Goal: Information Seeking & Learning: Find specific page/section

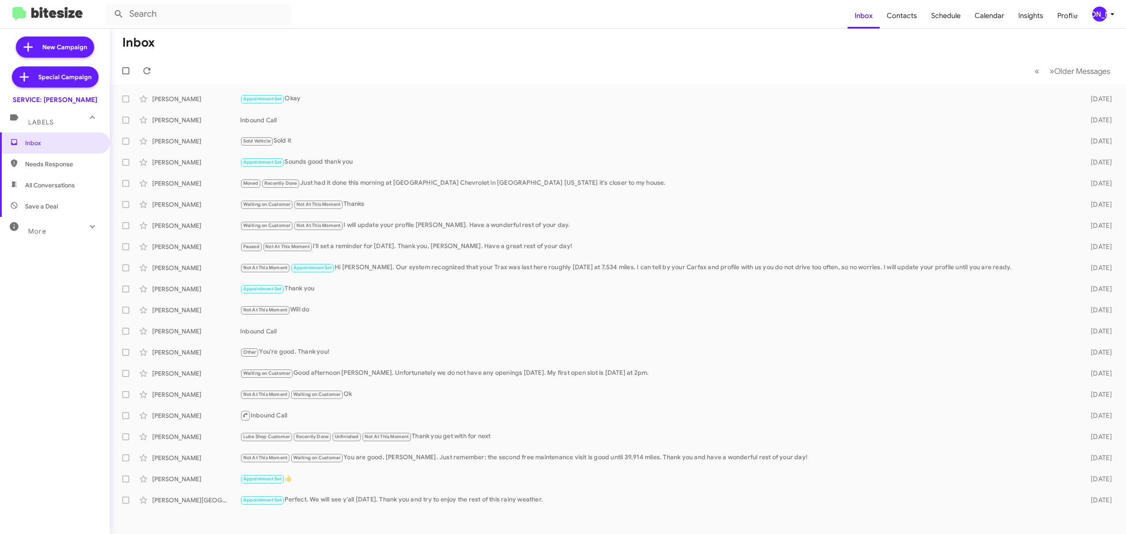
click at [1098, 9] on div "[PERSON_NAME]" at bounding box center [1099, 14] width 15 height 15
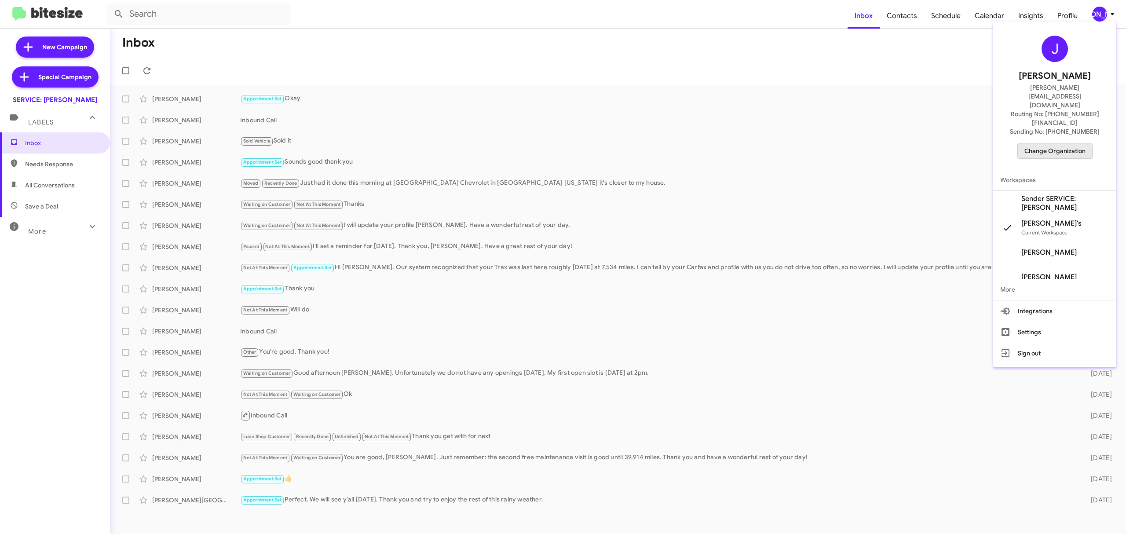
click at [1044, 143] on span "Change Organization" at bounding box center [1054, 150] width 61 height 15
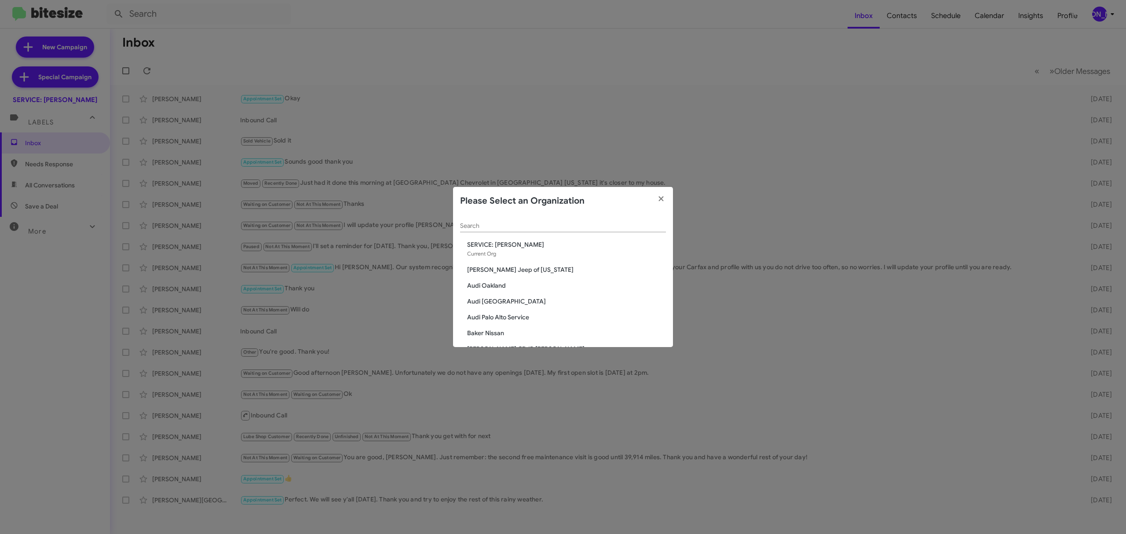
click at [526, 231] on div "Search" at bounding box center [563, 223] width 206 height 17
paste input "Volkswagen of [GEOGRAPHIC_DATA]"
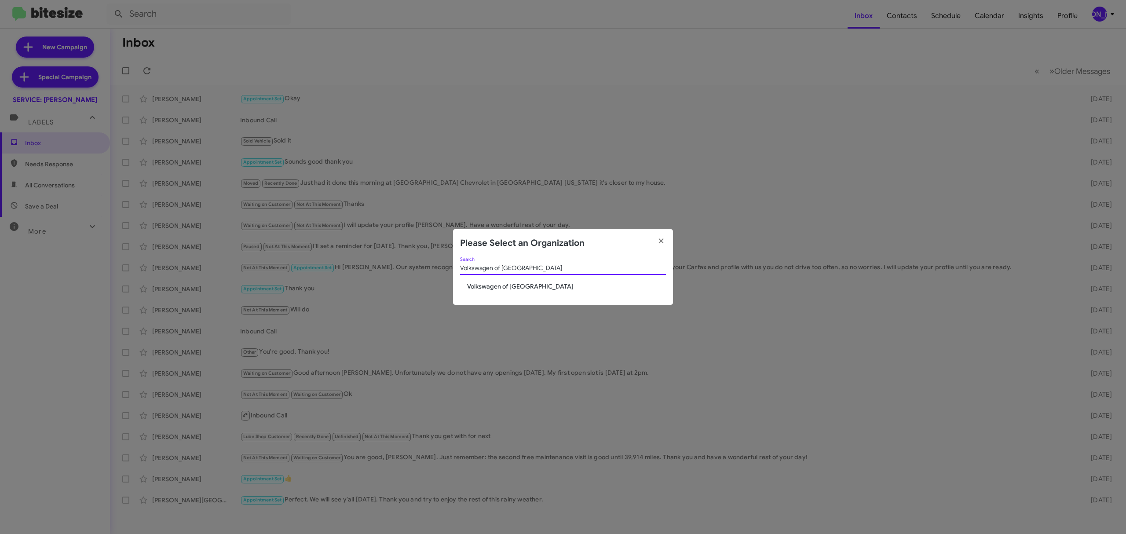
type input "Volkswagen of [GEOGRAPHIC_DATA]"
click at [518, 287] on span "Volkswagen of [GEOGRAPHIC_DATA]" at bounding box center [566, 286] width 199 height 9
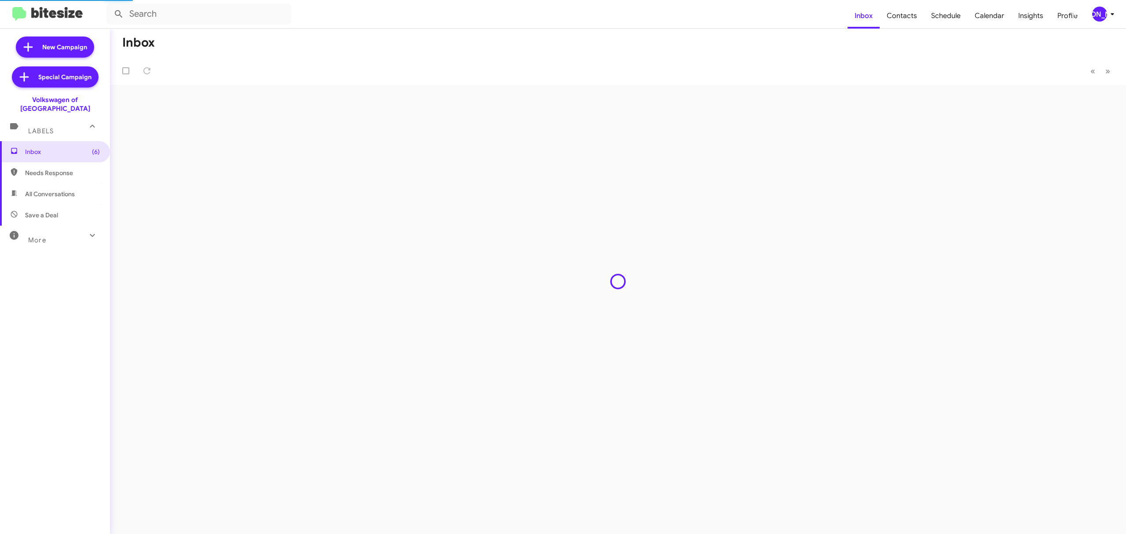
click at [47, 231] on div "More" at bounding box center [46, 236] width 78 height 16
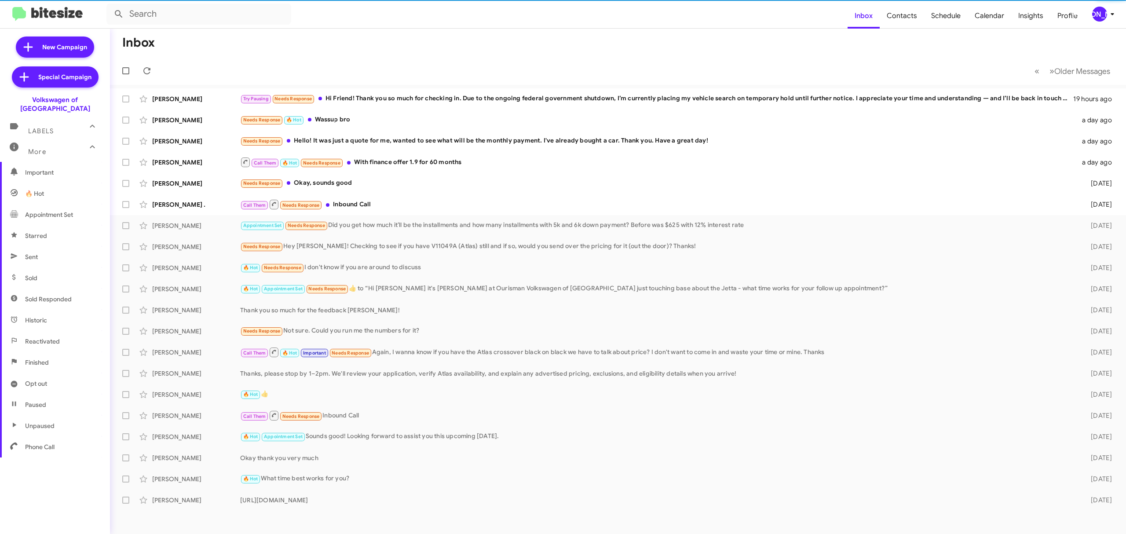
scroll to position [94, 0]
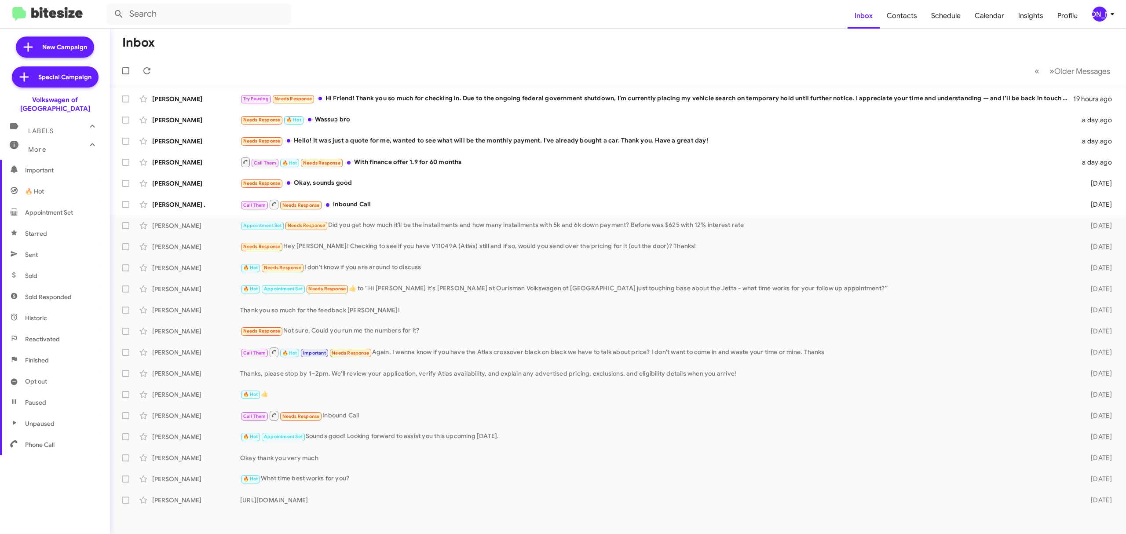
drag, startPoint x: 50, startPoint y: 377, endPoint x: 58, endPoint y: 370, distance: 11.5
click at [50, 377] on span "Opt out" at bounding box center [55, 381] width 110 height 21
type input "in:opt-out"
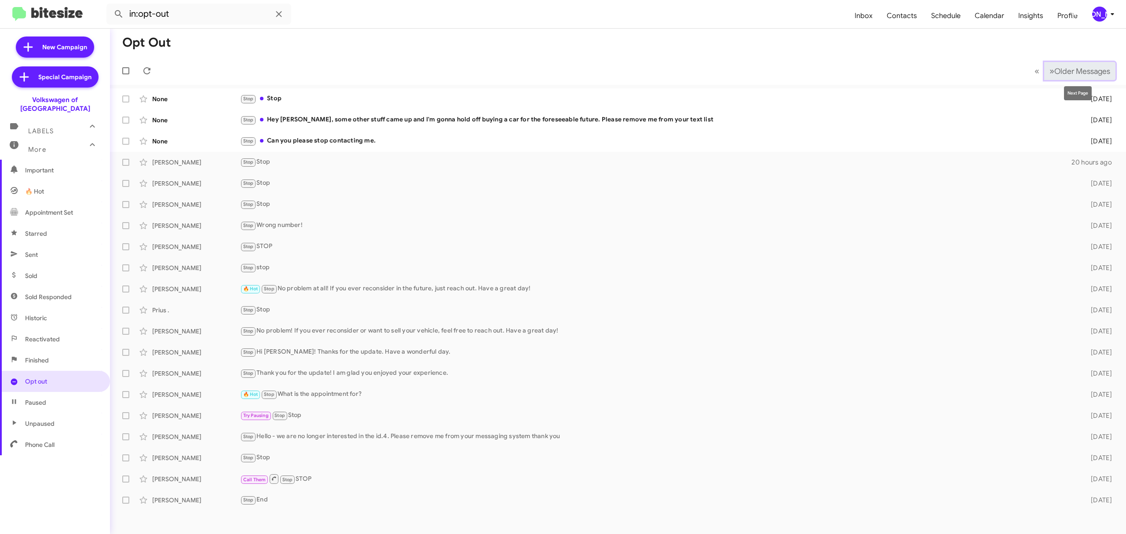
click at [1077, 71] on span "Older Messages" at bounding box center [1082, 71] width 56 height 10
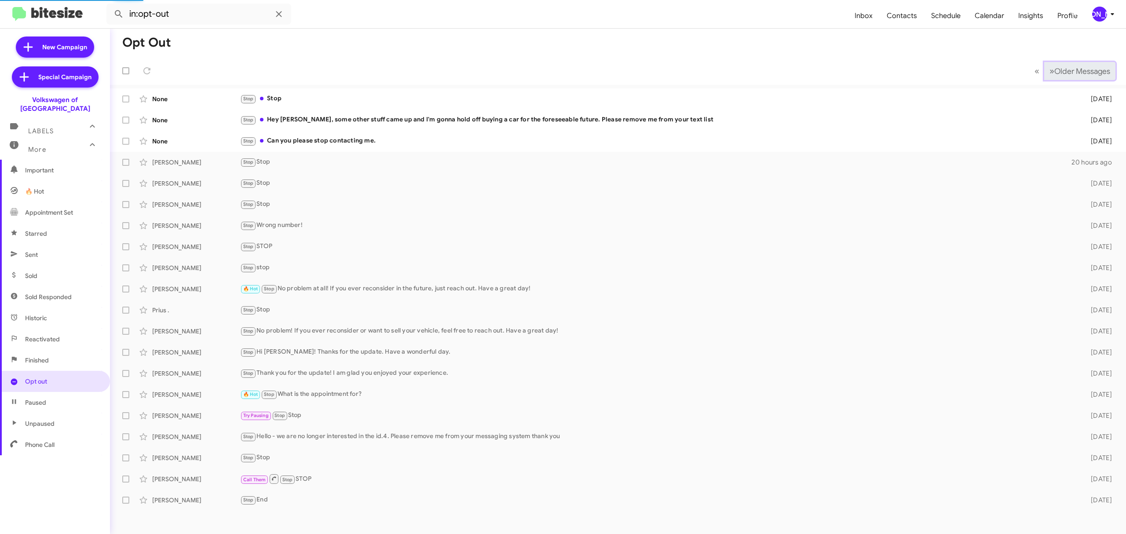
click at [1077, 71] on span "Older Messages" at bounding box center [1082, 71] width 56 height 10
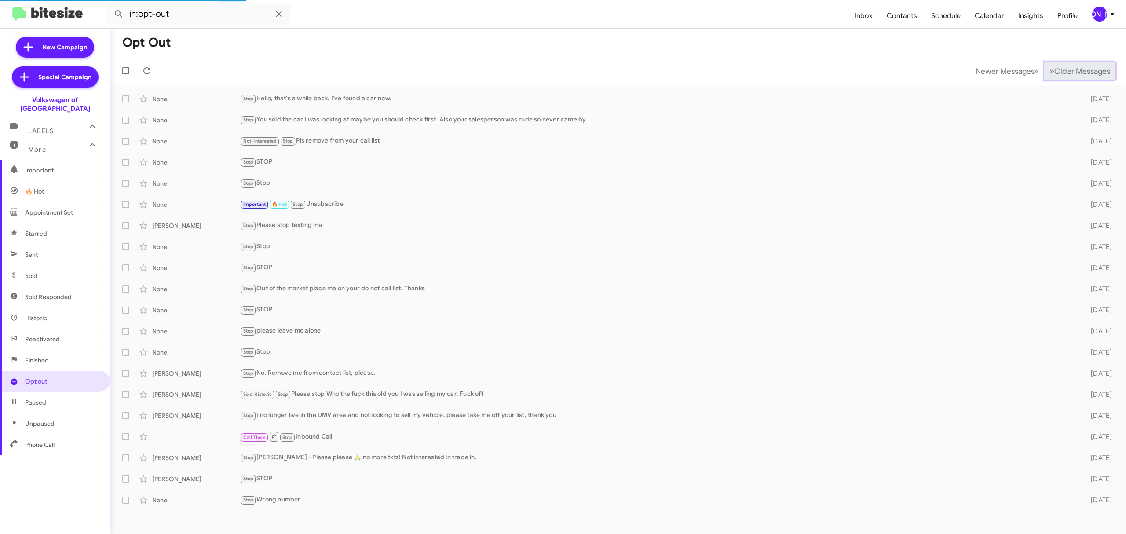
click at [1077, 71] on span "Older Messages" at bounding box center [1082, 71] width 56 height 10
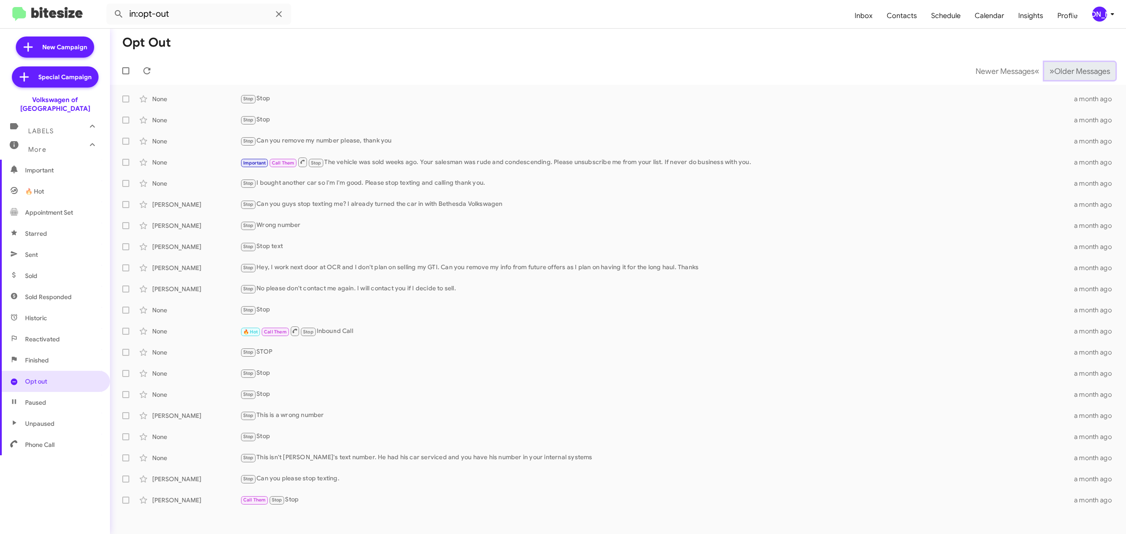
click at [1069, 76] on button "» Next Older Messages" at bounding box center [1079, 71] width 71 height 18
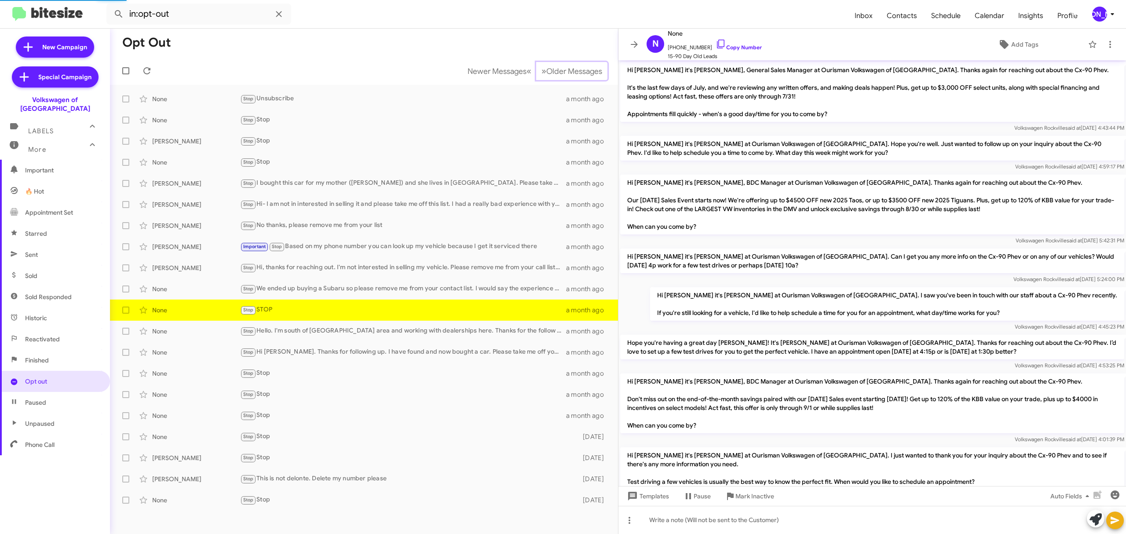
scroll to position [66, 0]
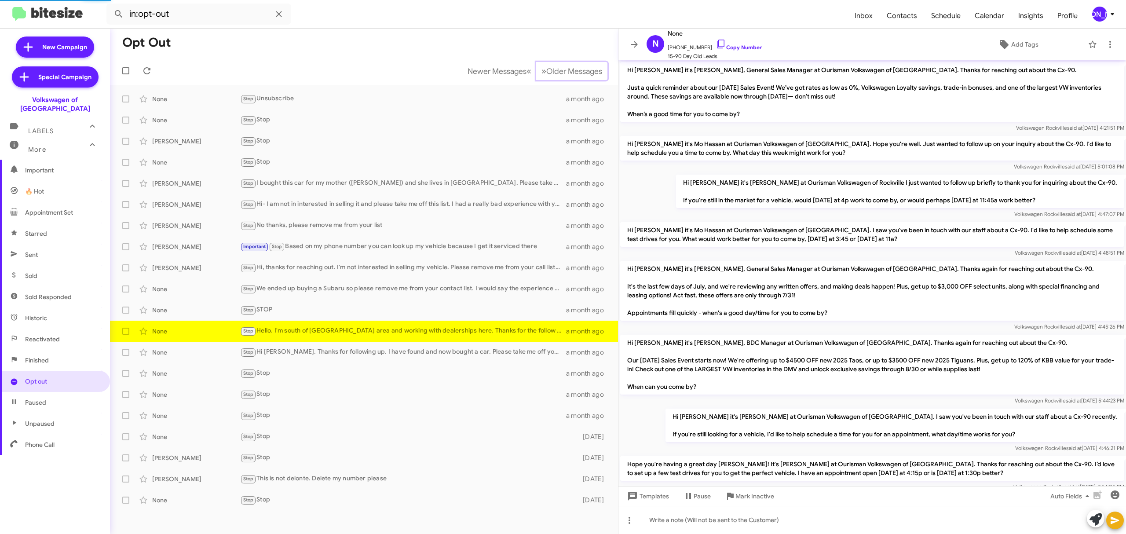
scroll to position [191, 0]
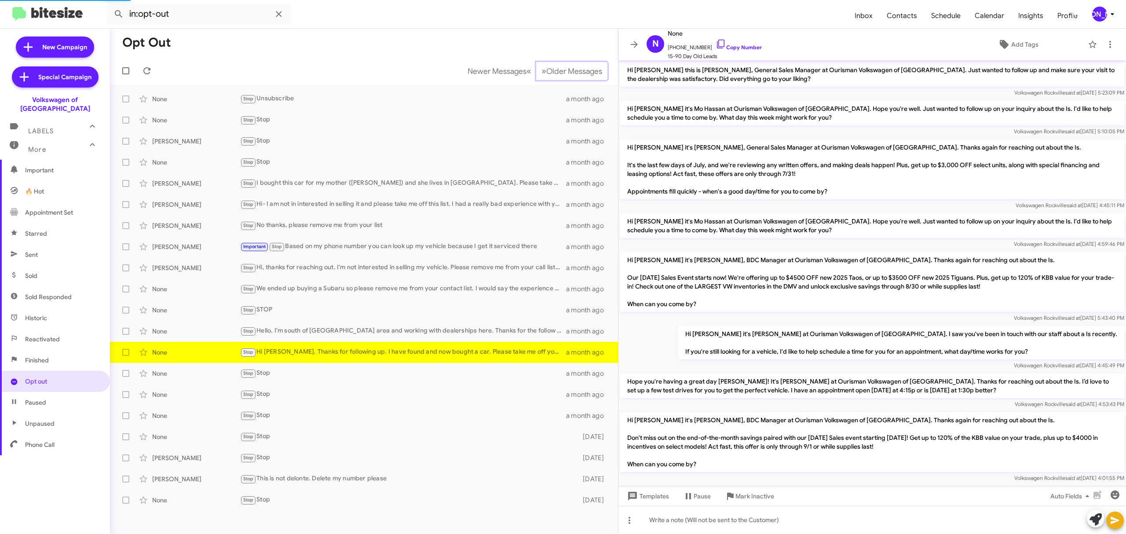
scroll to position [106, 0]
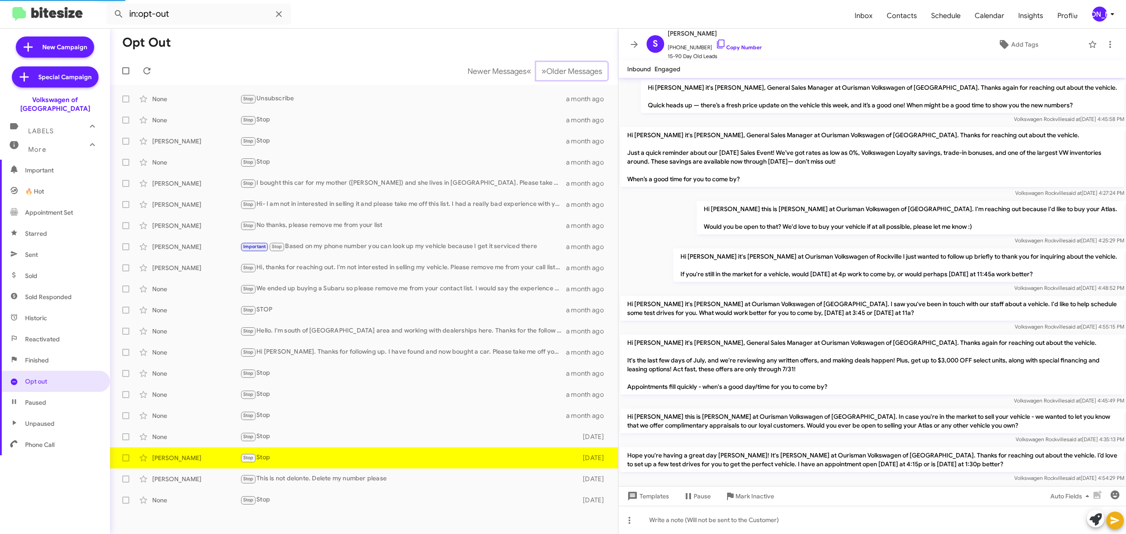
scroll to position [182, 0]
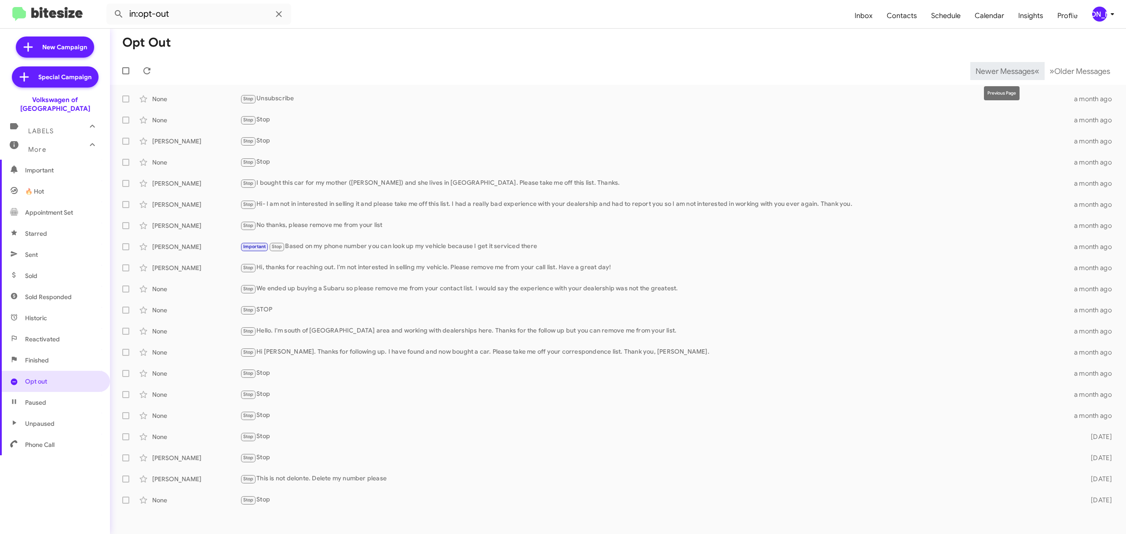
click at [998, 70] on span "Newer Messages" at bounding box center [1004, 71] width 59 height 10
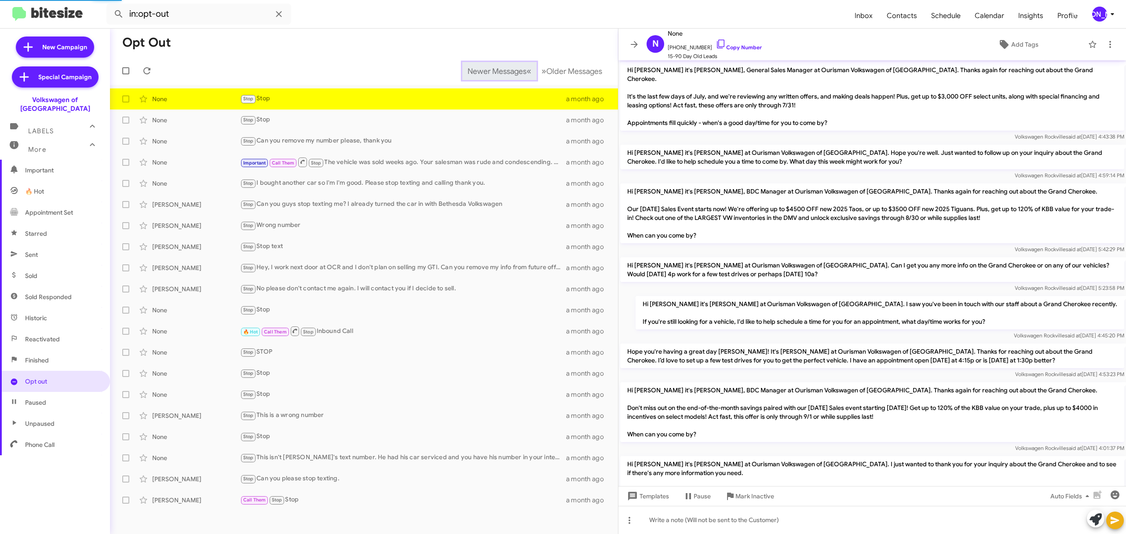
scroll to position [147, 0]
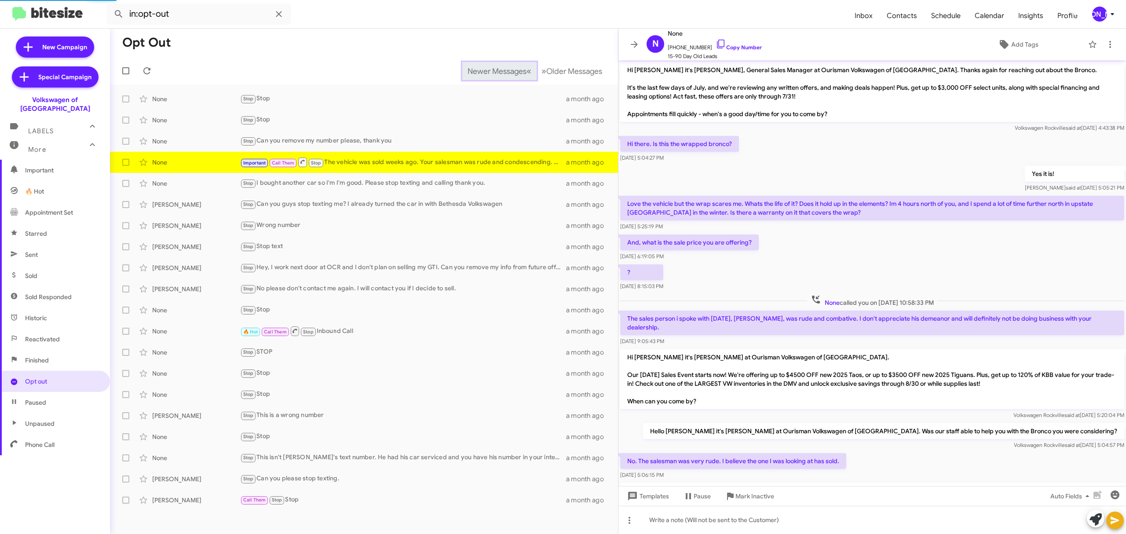
scroll to position [75, 0]
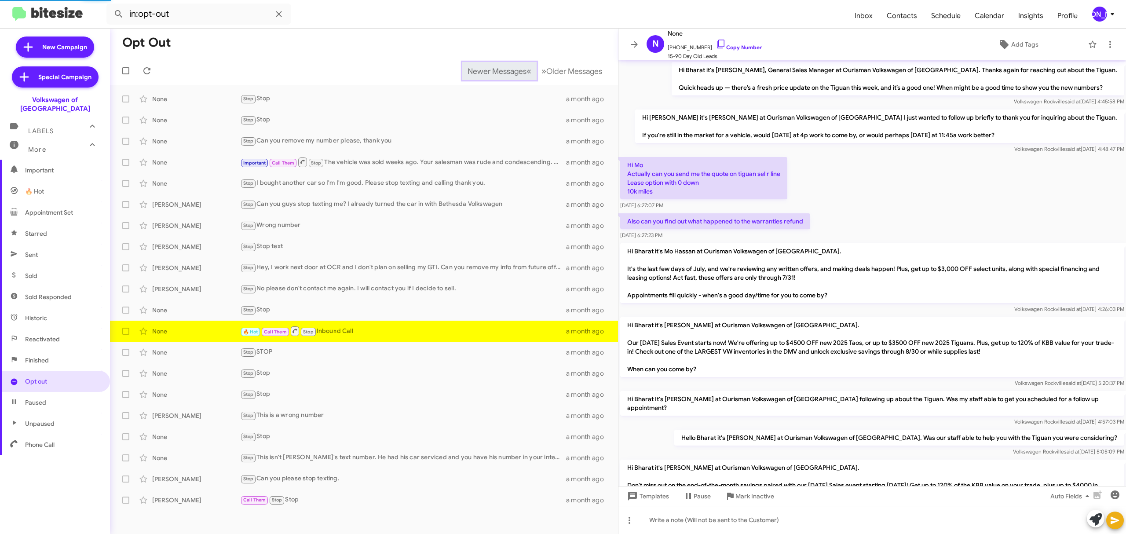
scroll to position [394, 0]
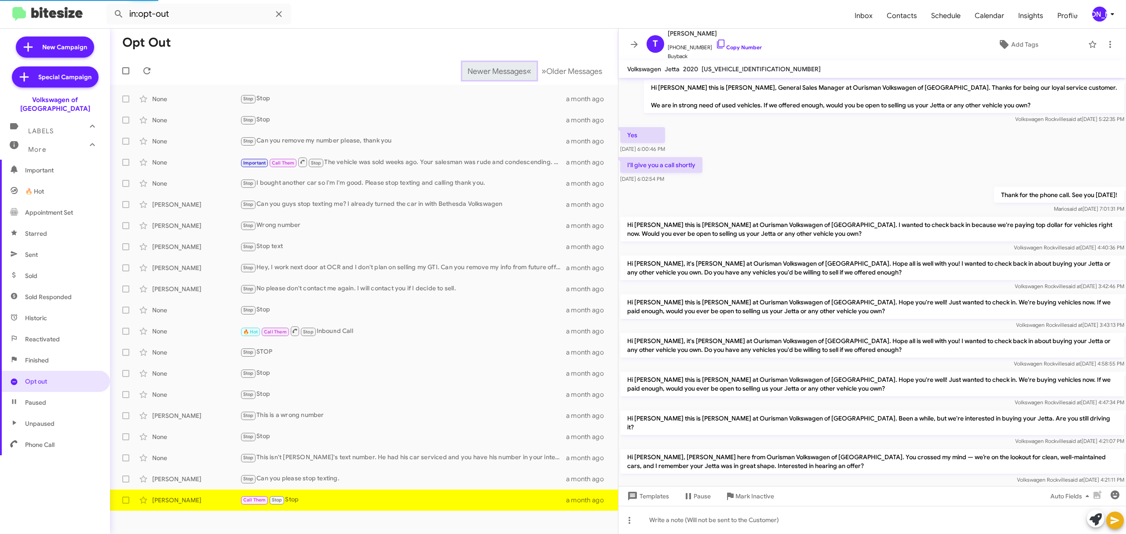
scroll to position [88, 0]
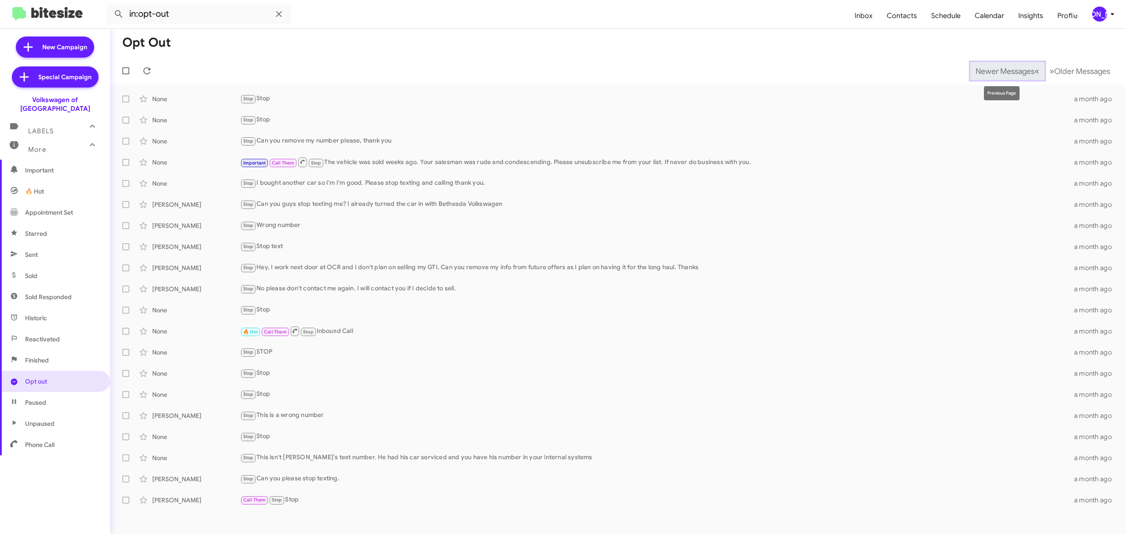
click at [998, 70] on span "Newer Messages" at bounding box center [1004, 71] width 59 height 10
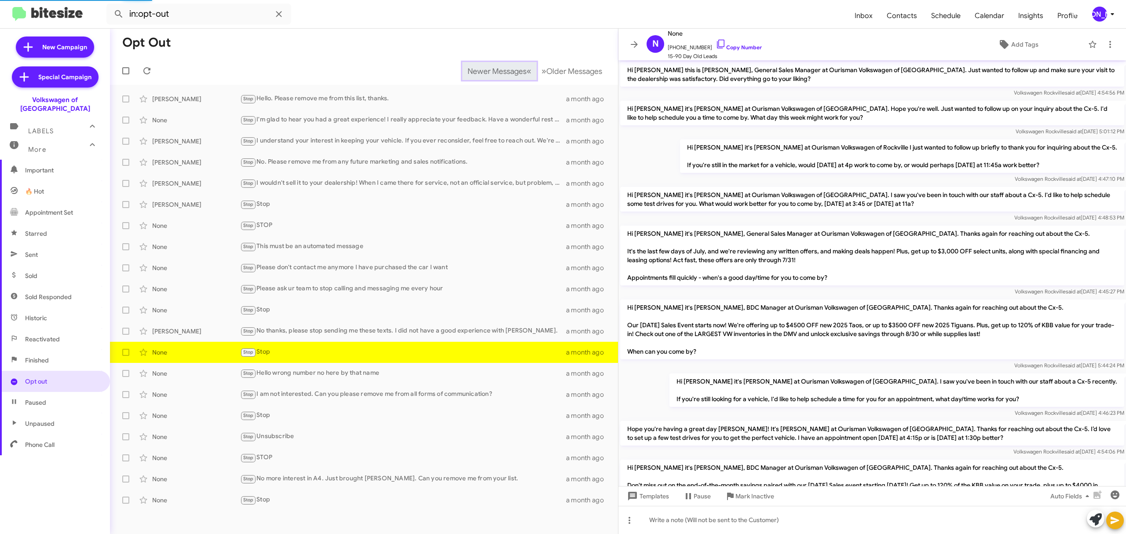
scroll to position [238, 0]
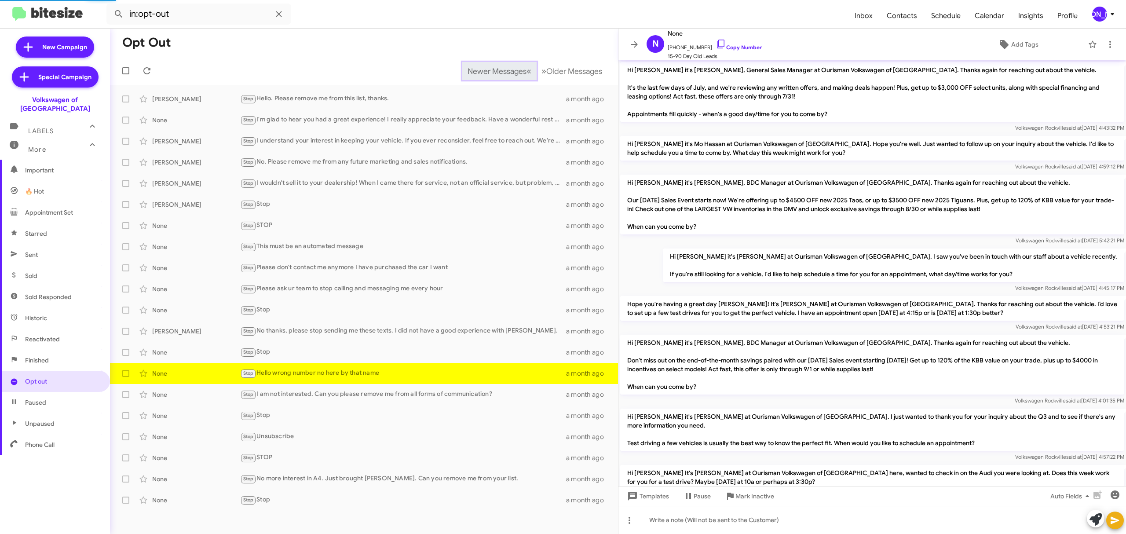
scroll to position [106, 0]
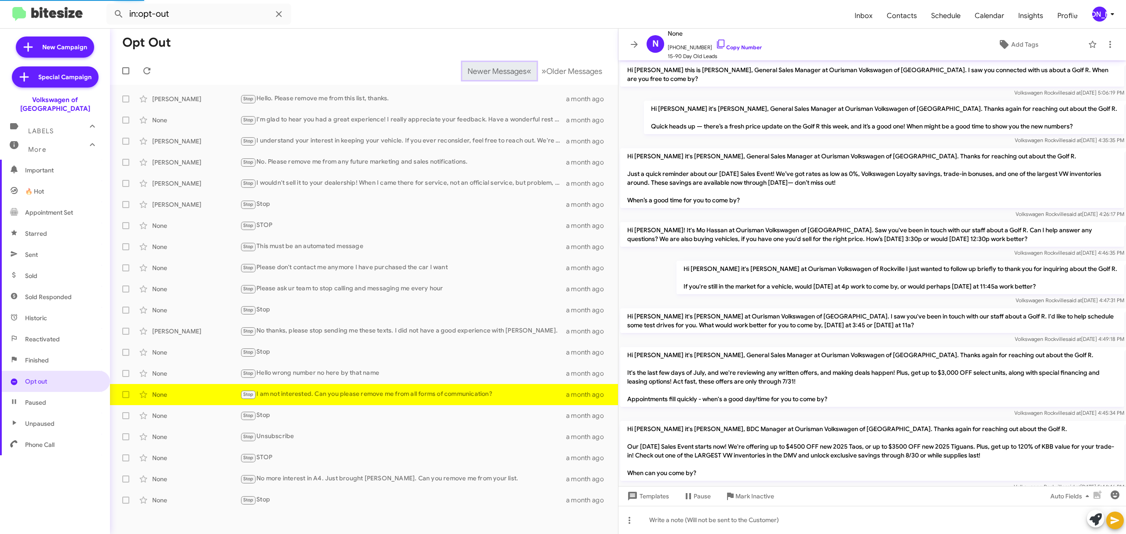
scroll to position [354, 0]
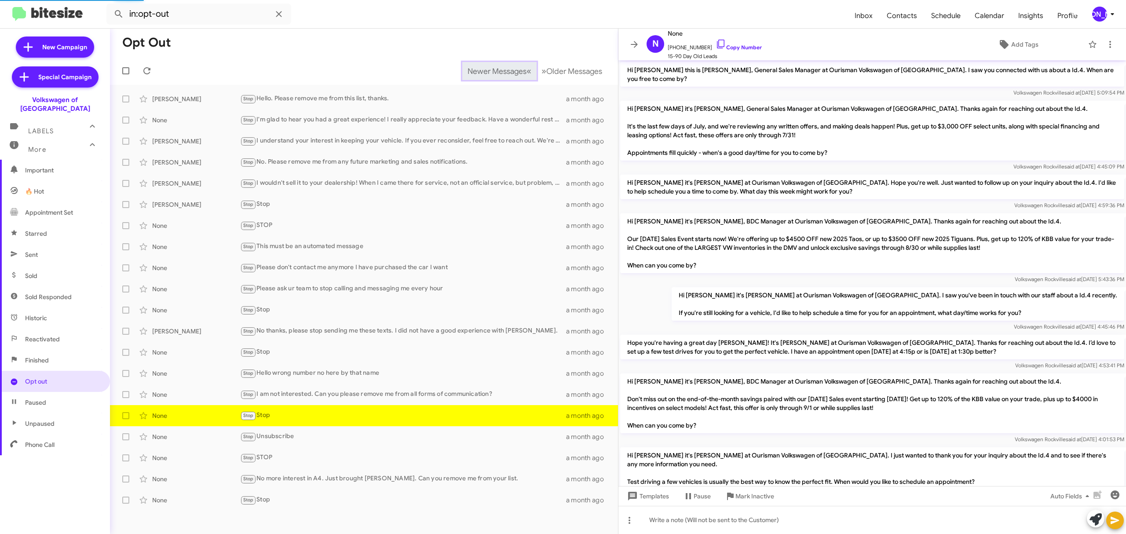
scroll to position [138, 0]
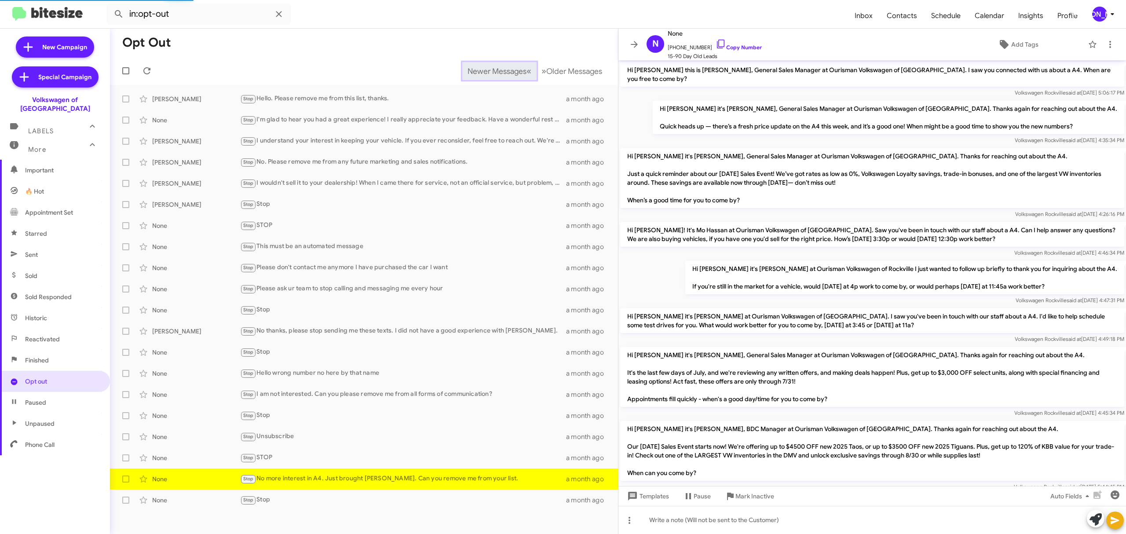
scroll to position [354, 0]
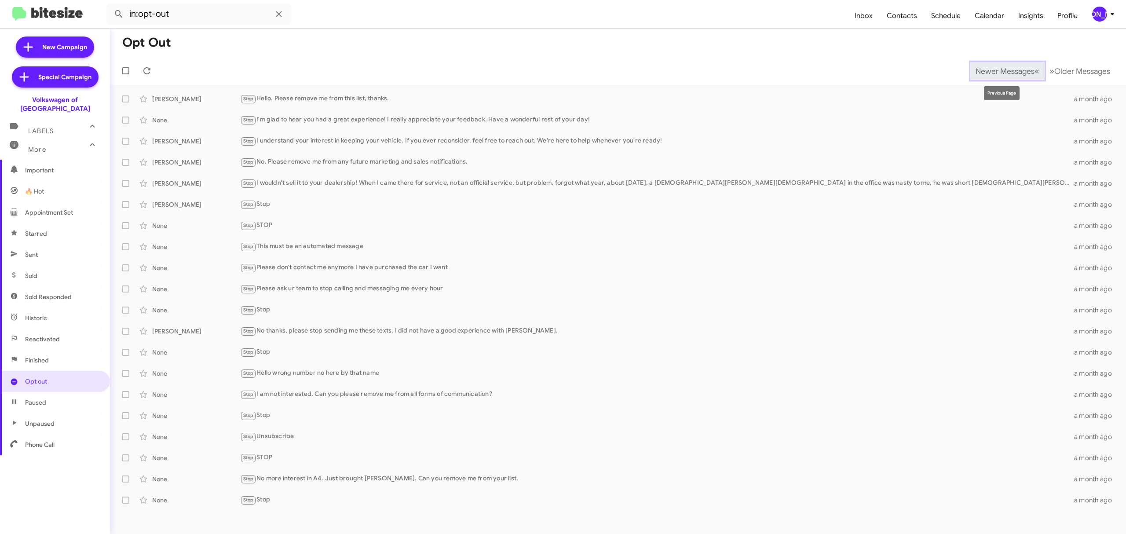
click at [998, 70] on span "Newer Messages" at bounding box center [1004, 71] width 59 height 10
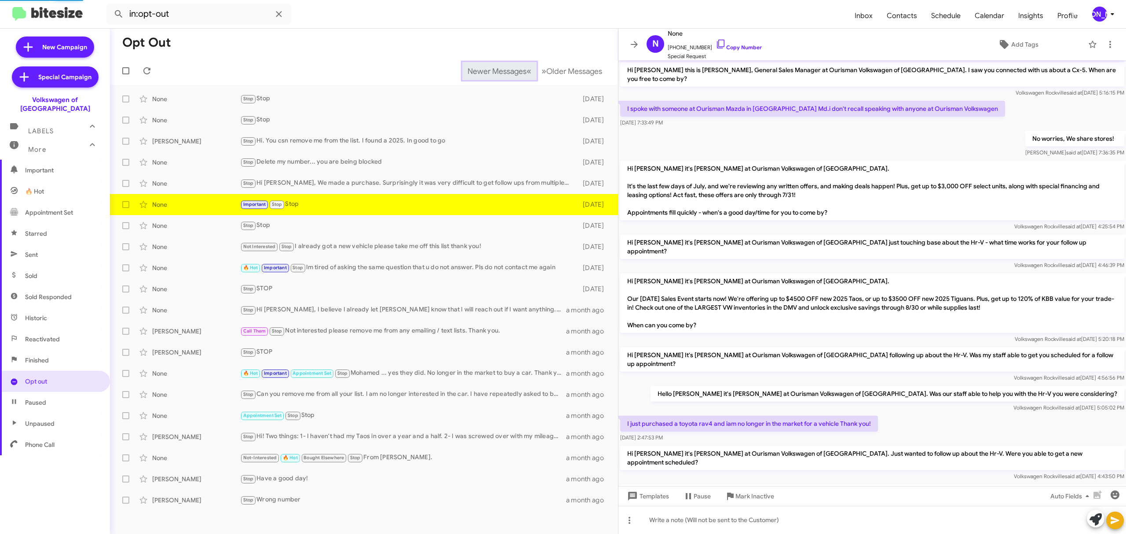
scroll to position [124, 0]
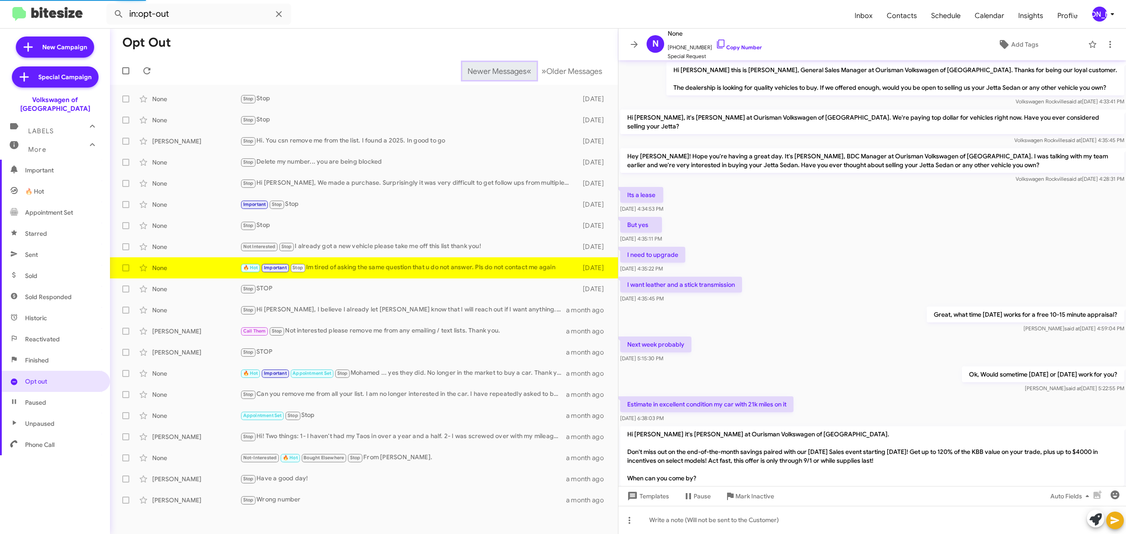
scroll to position [339, 0]
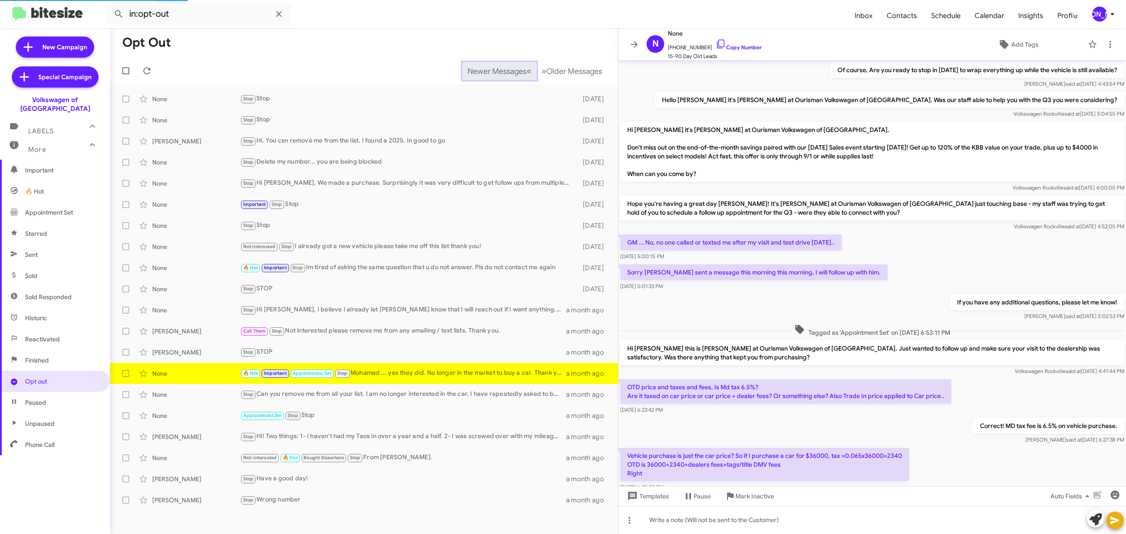
scroll to position [295, 0]
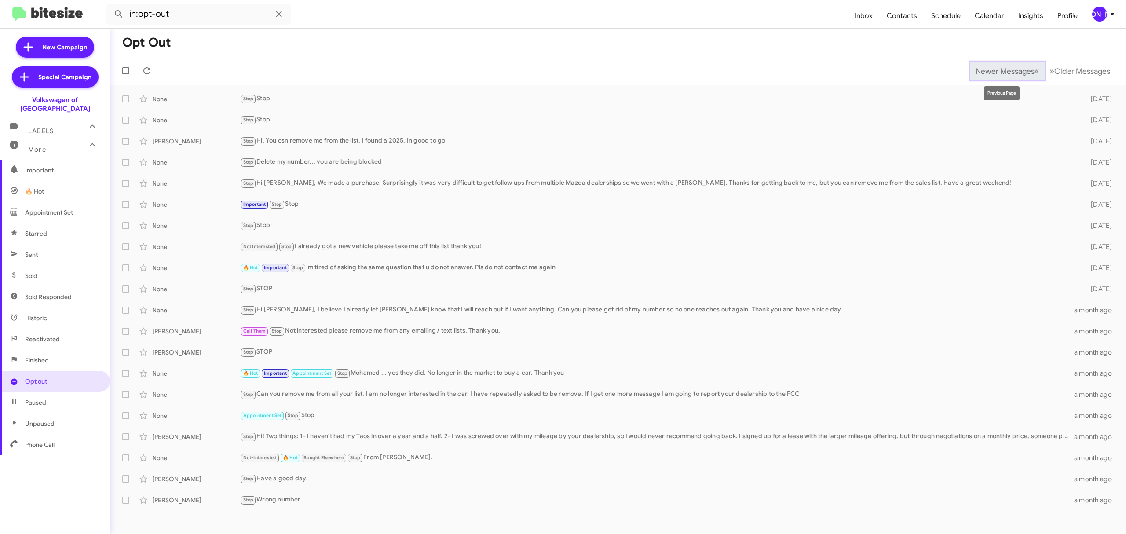
click at [998, 70] on span "Newer Messages" at bounding box center [1004, 71] width 59 height 10
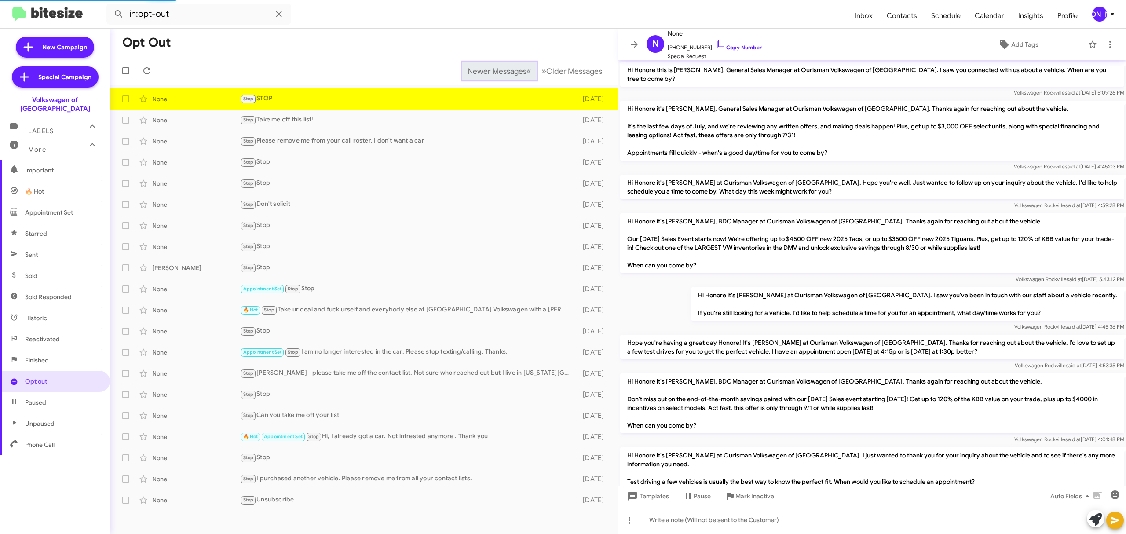
scroll to position [340, 0]
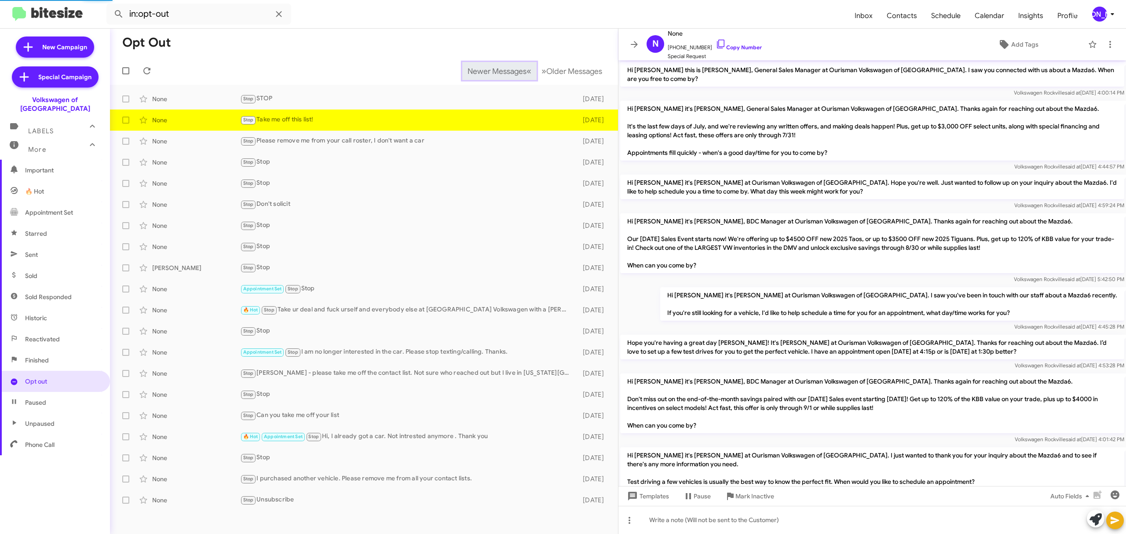
scroll to position [340, 0]
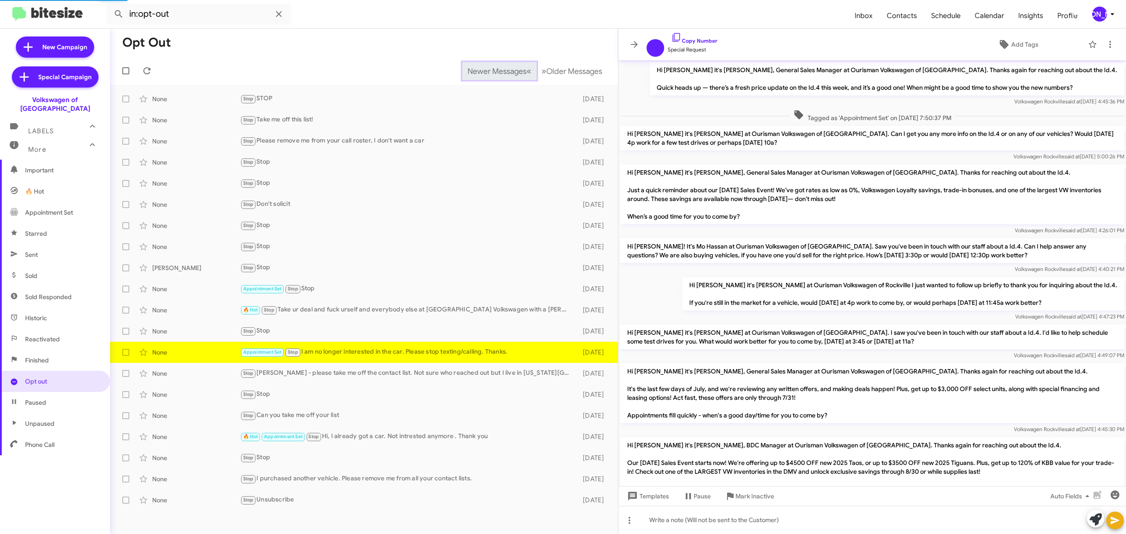
scroll to position [507, 0]
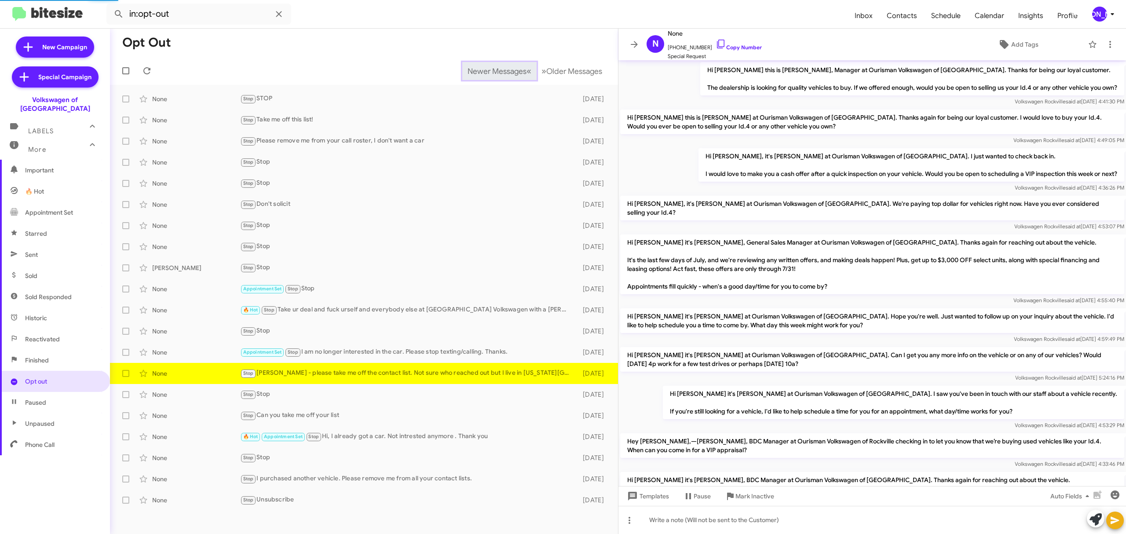
scroll to position [369, 0]
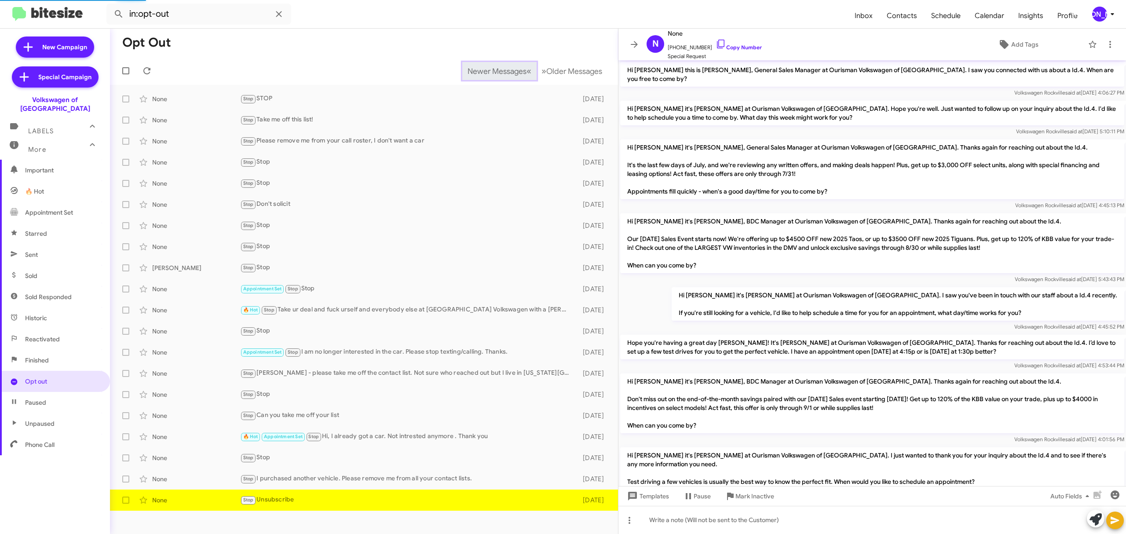
scroll to position [264, 0]
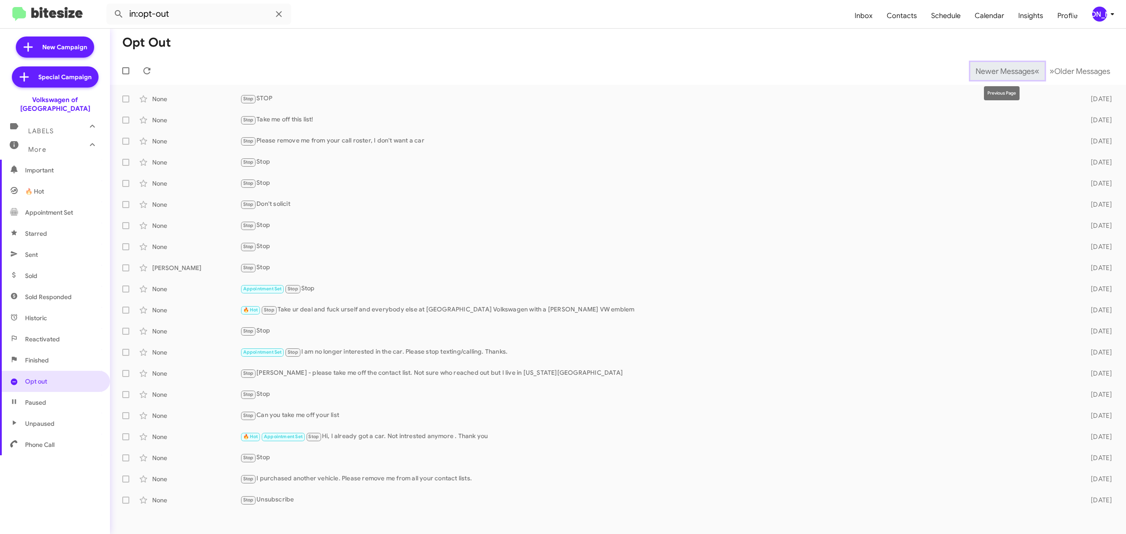
click at [998, 70] on span "Newer Messages" at bounding box center [1004, 71] width 59 height 10
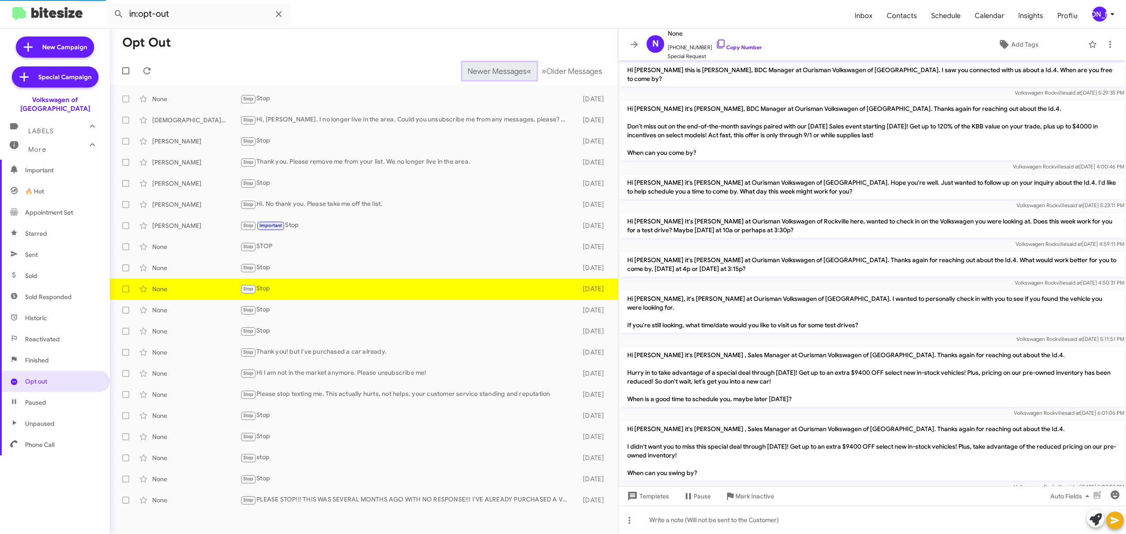
scroll to position [39, 0]
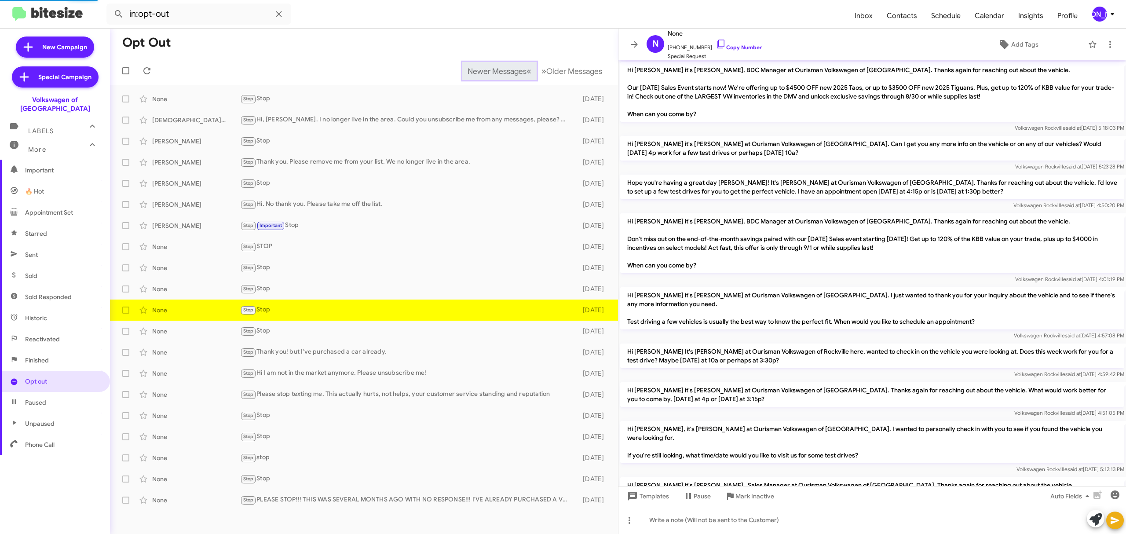
scroll to position [182, 0]
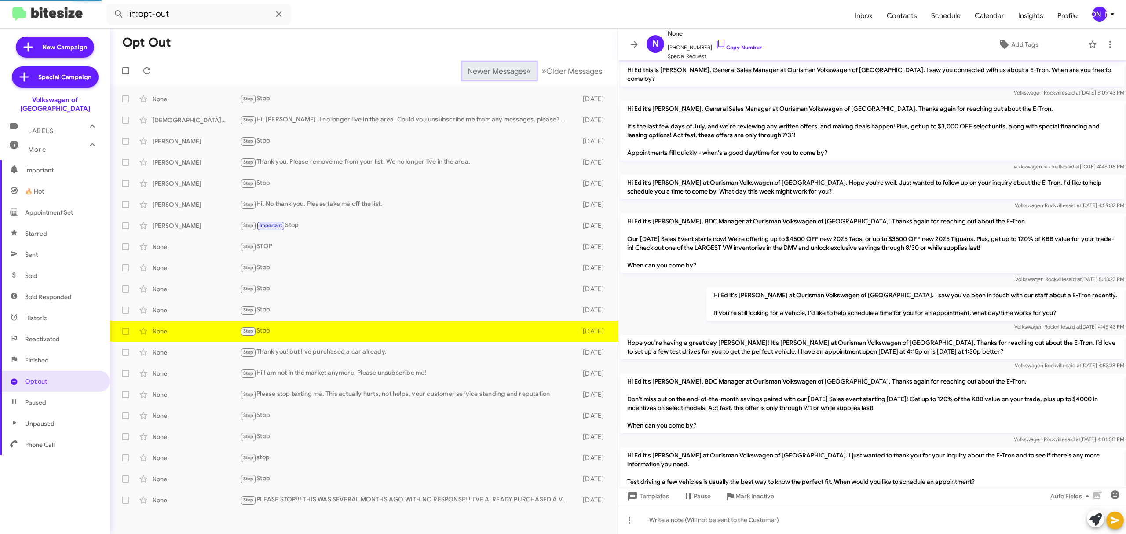
scroll to position [340, 0]
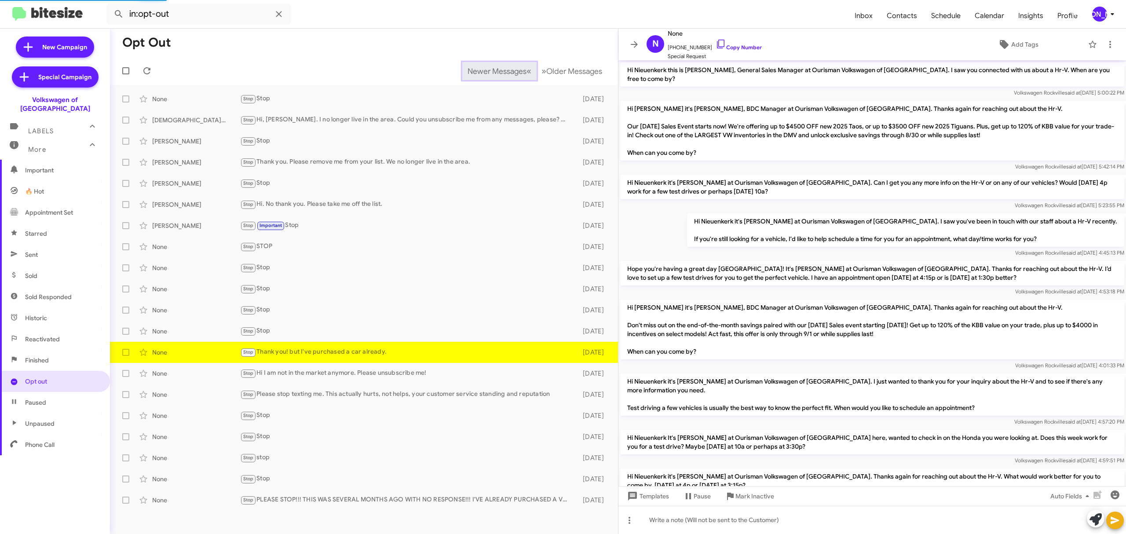
scroll to position [282, 0]
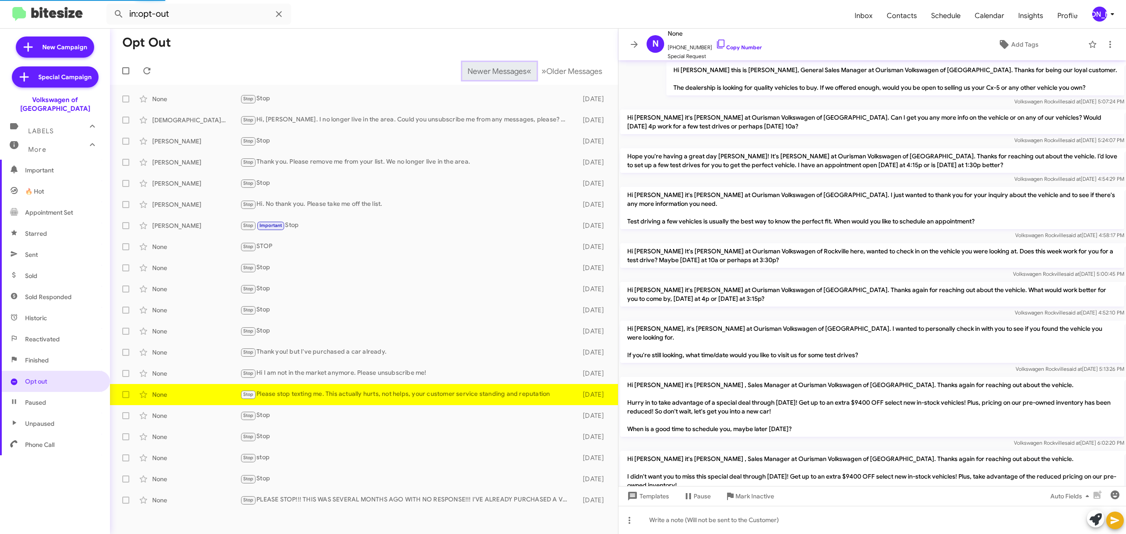
scroll to position [80, 0]
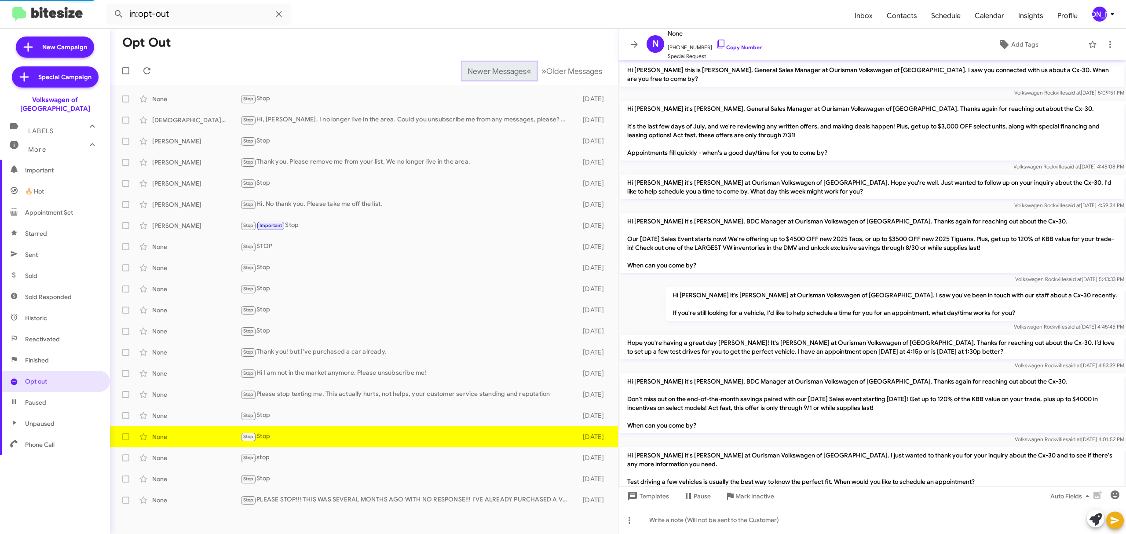
scroll to position [340, 0]
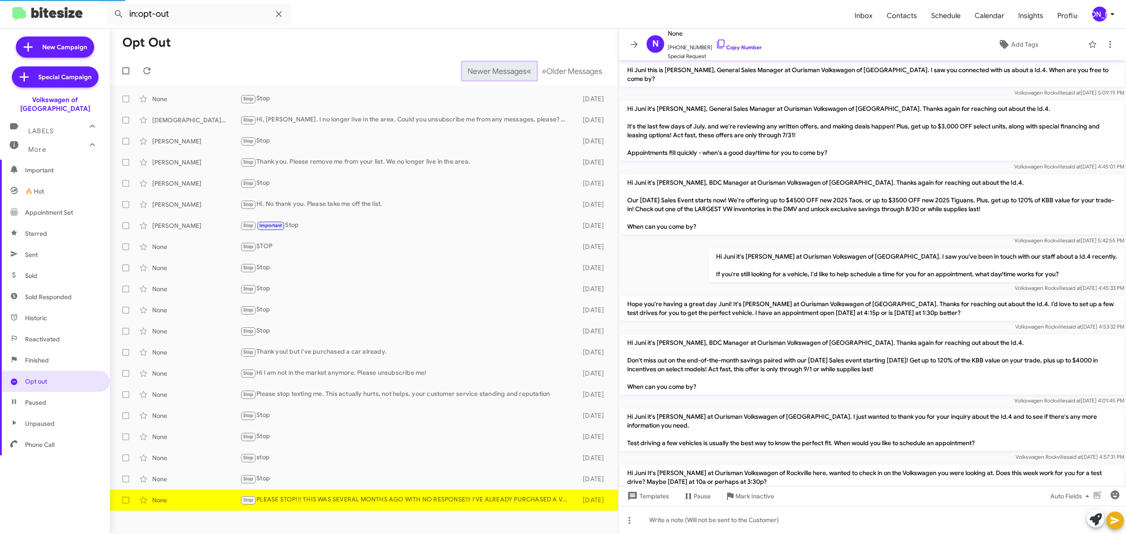
scroll to position [299, 0]
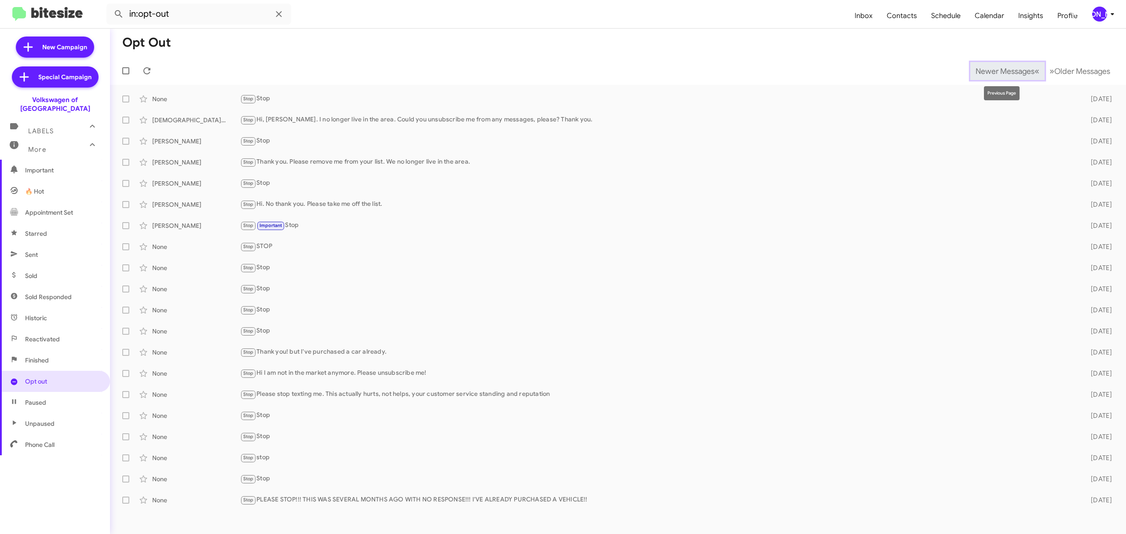
click at [998, 70] on span "Newer Messages" at bounding box center [1004, 71] width 59 height 10
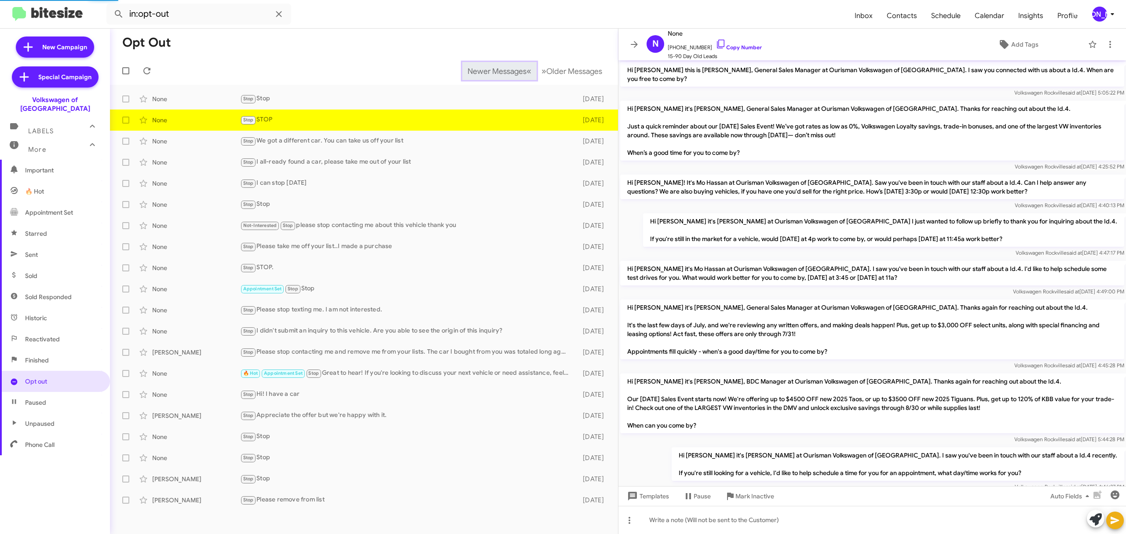
scroll to position [89, 0]
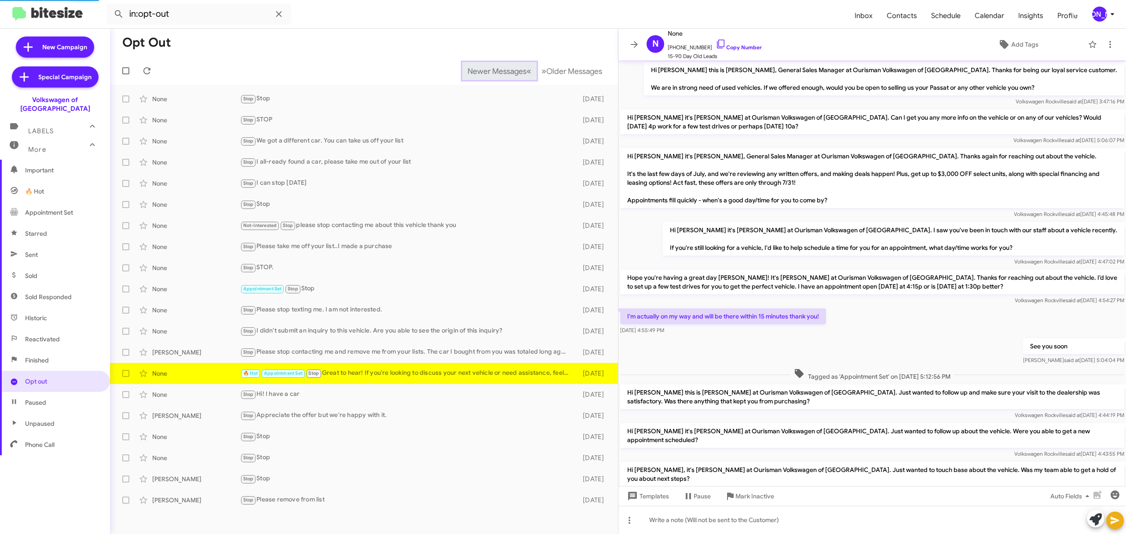
scroll to position [219, 0]
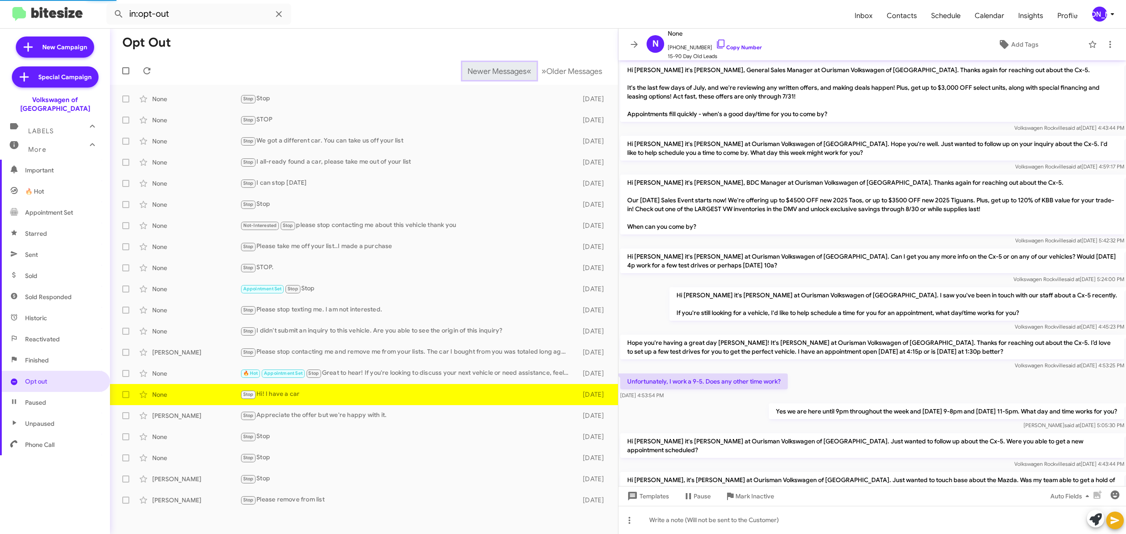
scroll to position [186, 0]
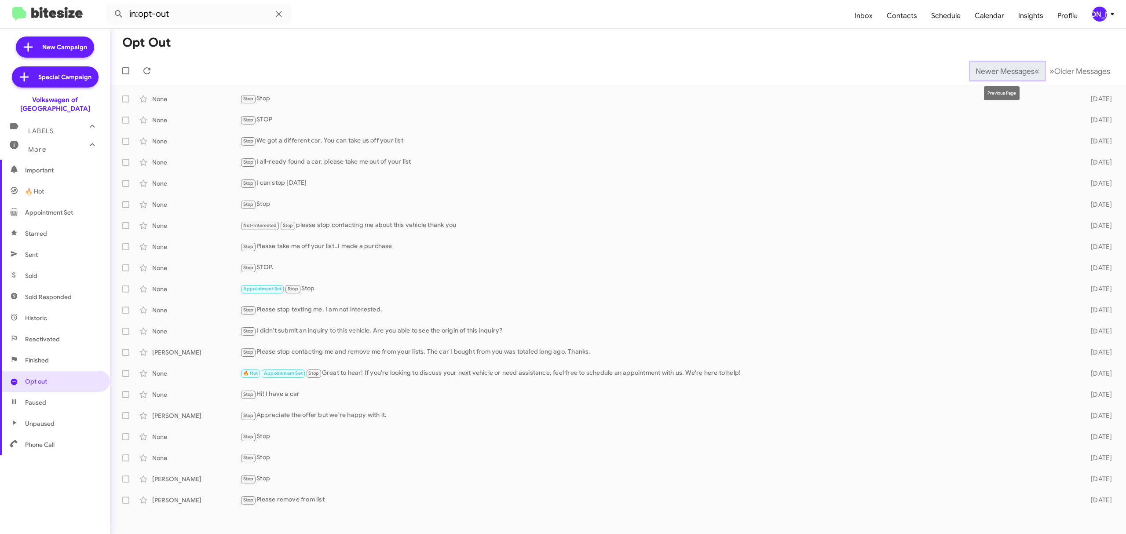
click at [998, 70] on span "Newer Messages" at bounding box center [1004, 71] width 59 height 10
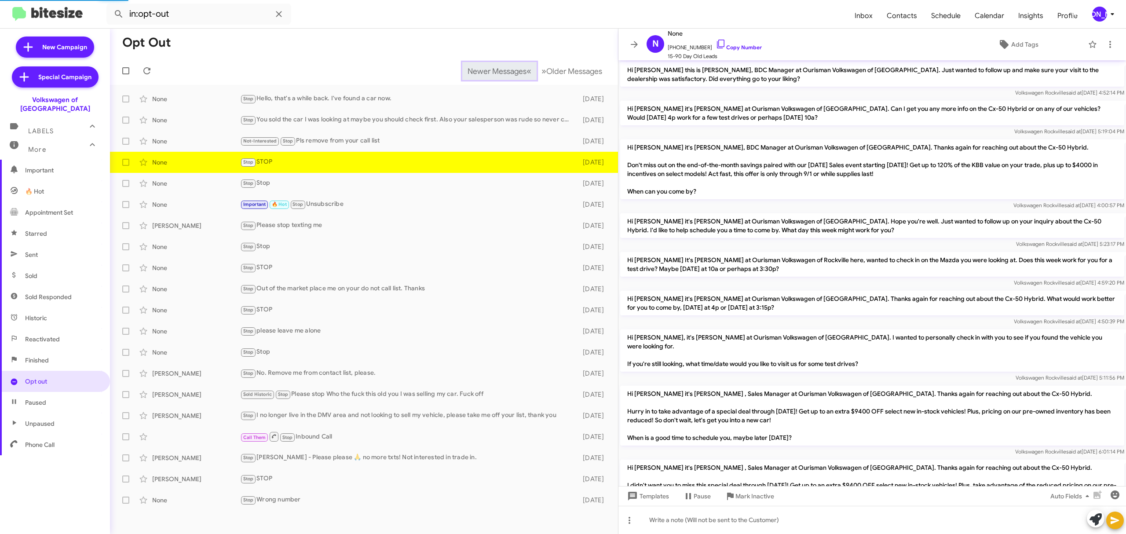
scroll to position [179, 0]
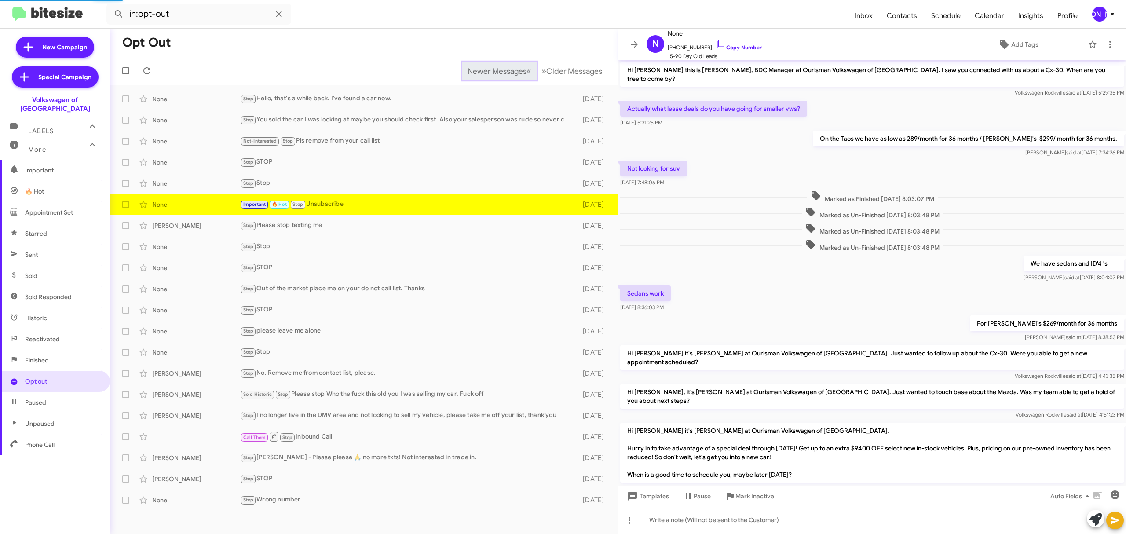
scroll to position [128, 0]
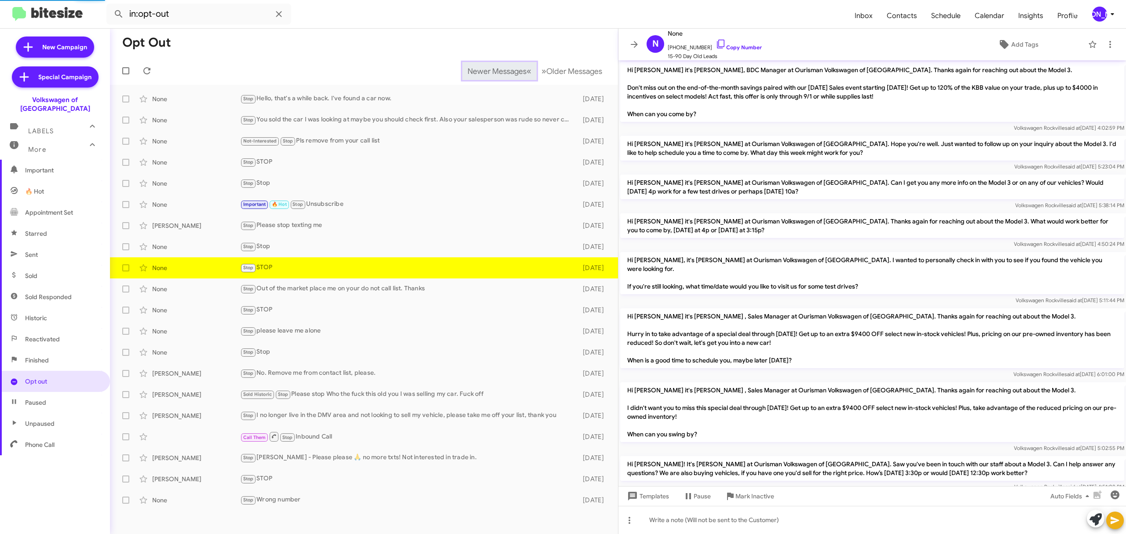
scroll to position [98, 0]
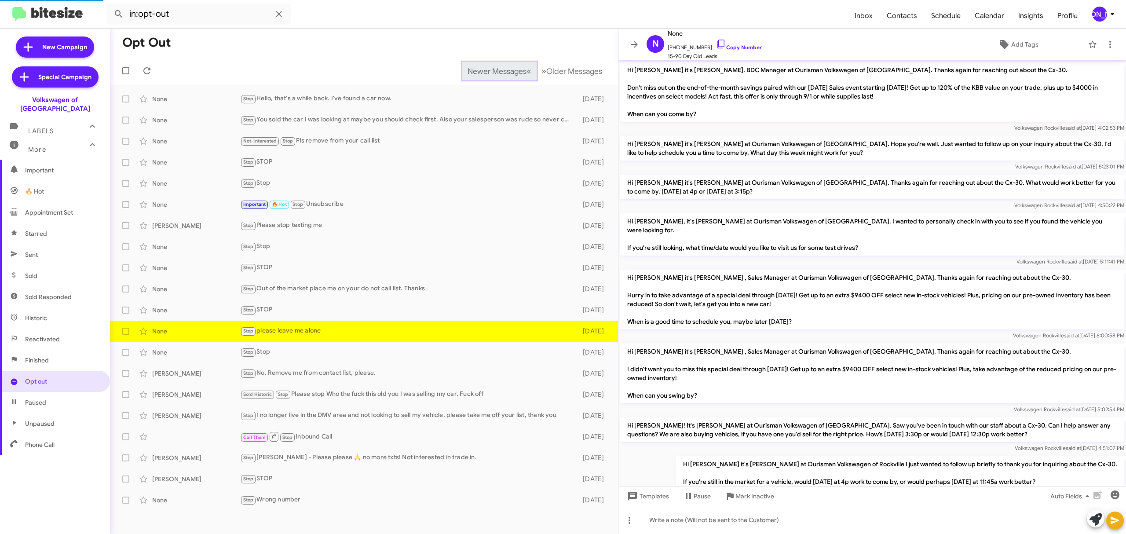
scroll to position [57, 0]
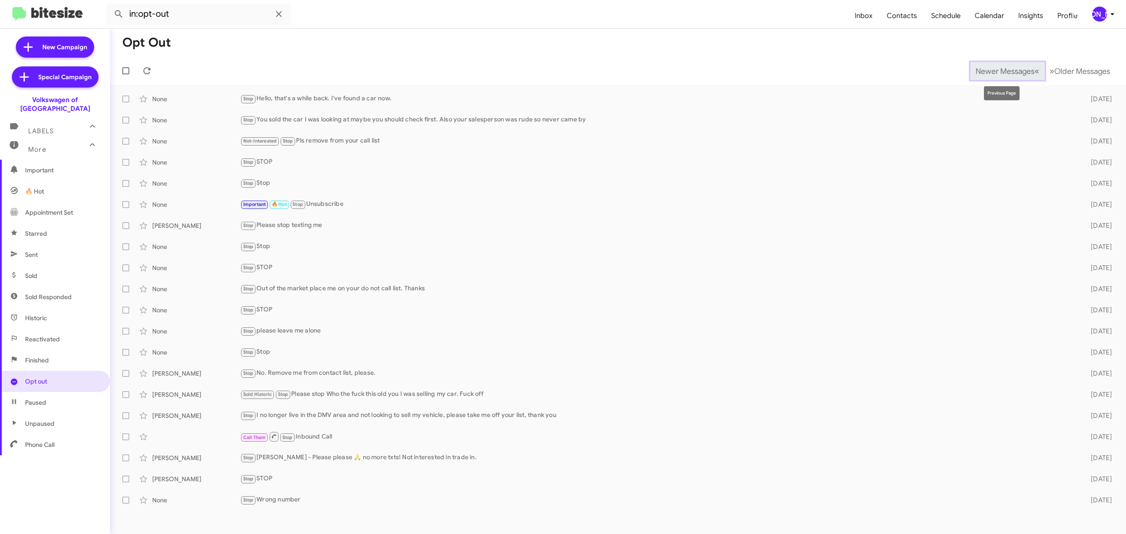
click at [998, 70] on span "Newer Messages" at bounding box center [1004, 71] width 59 height 10
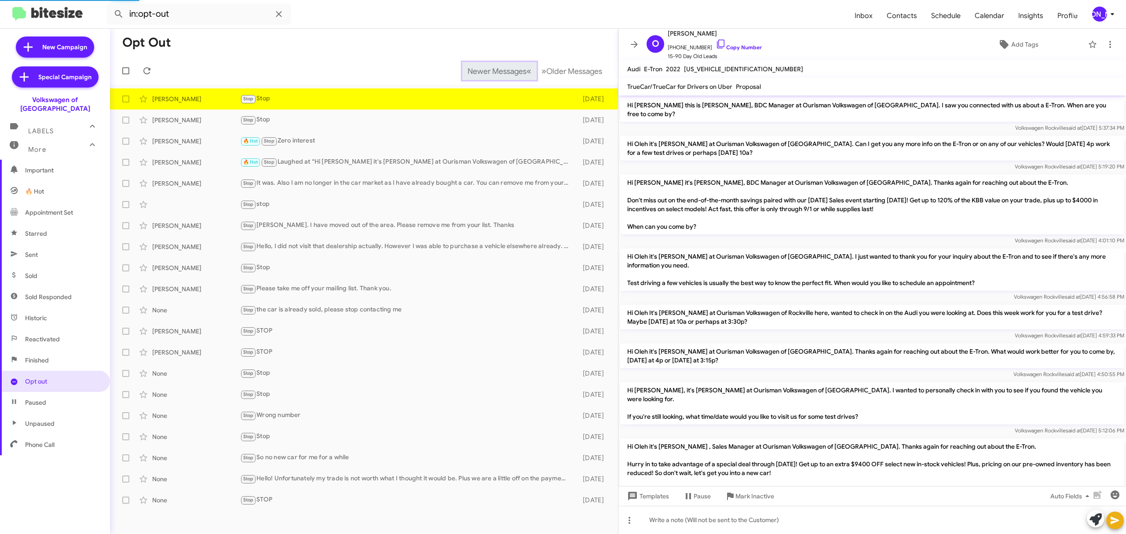
scroll to position [264, 0]
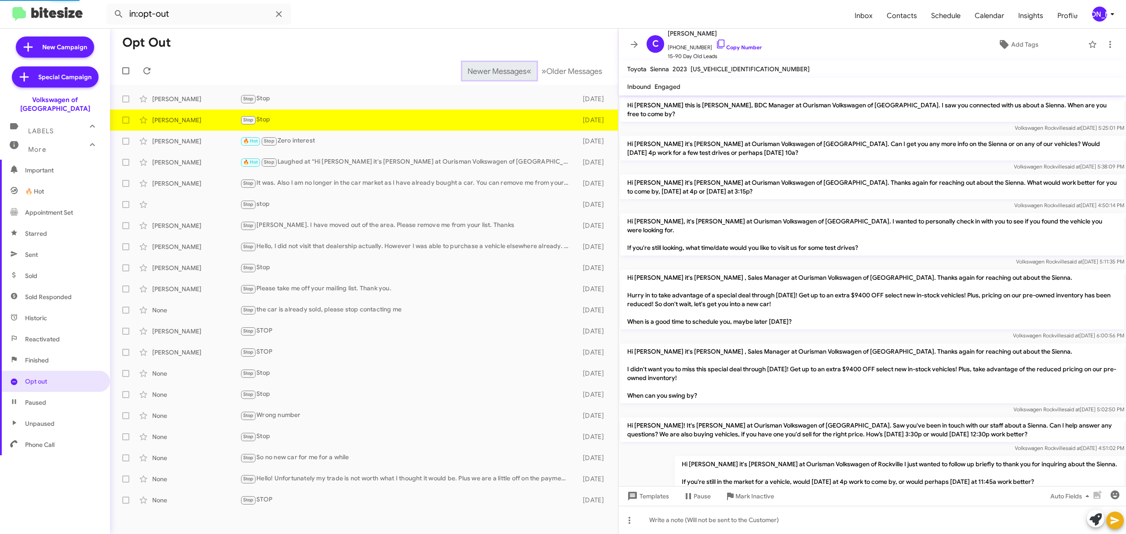
scroll to position [89, 0]
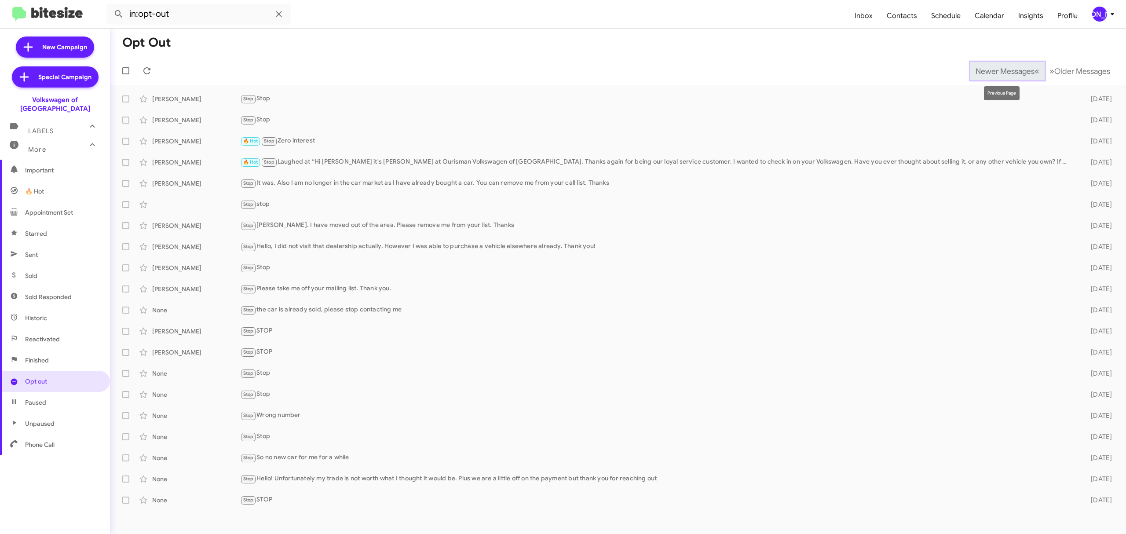
click at [998, 70] on span "Newer Messages" at bounding box center [1004, 71] width 59 height 10
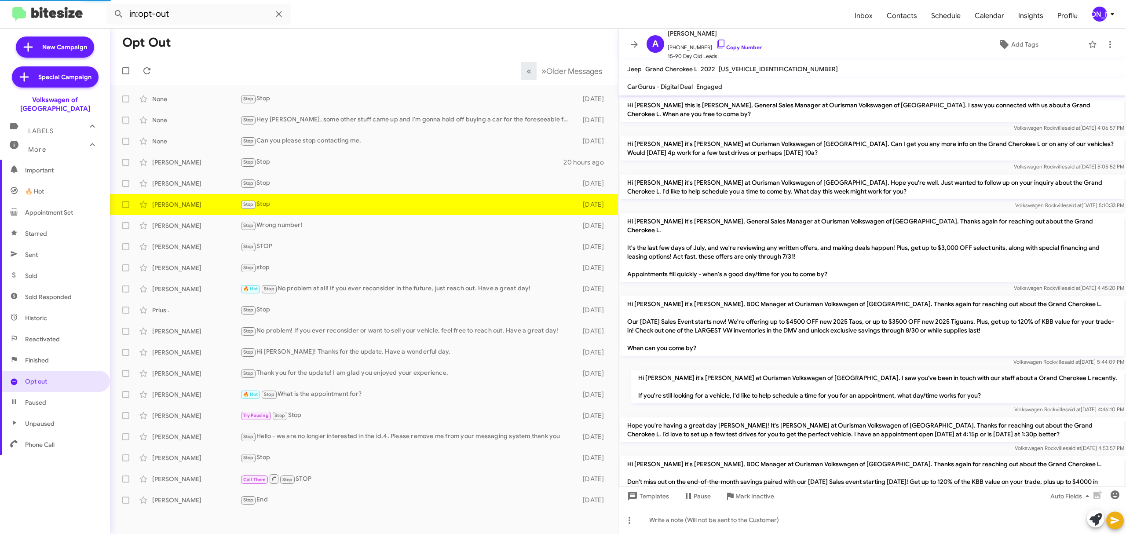
scroll to position [428, 0]
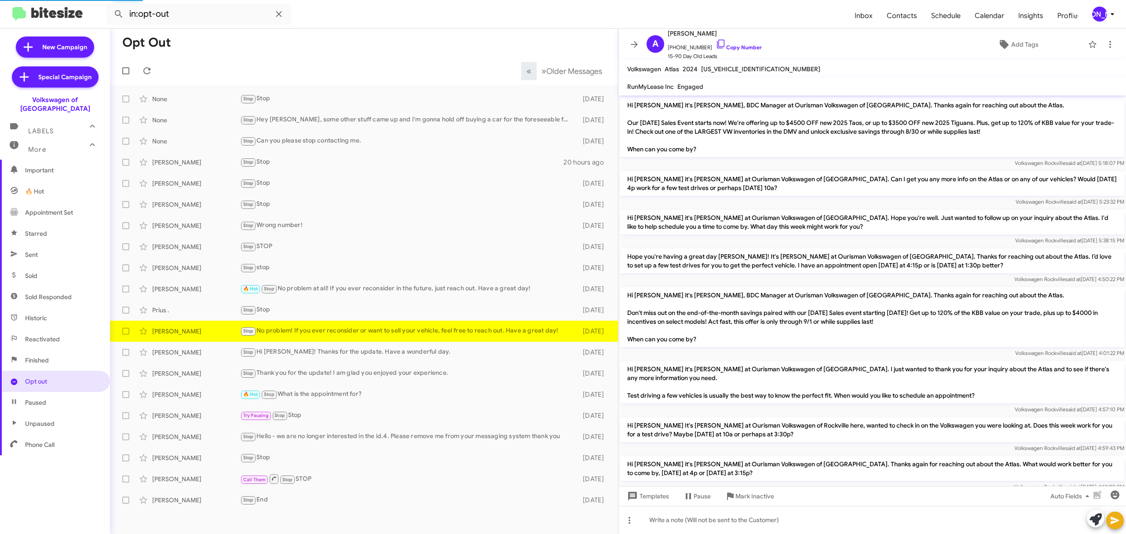
scroll to position [441, 0]
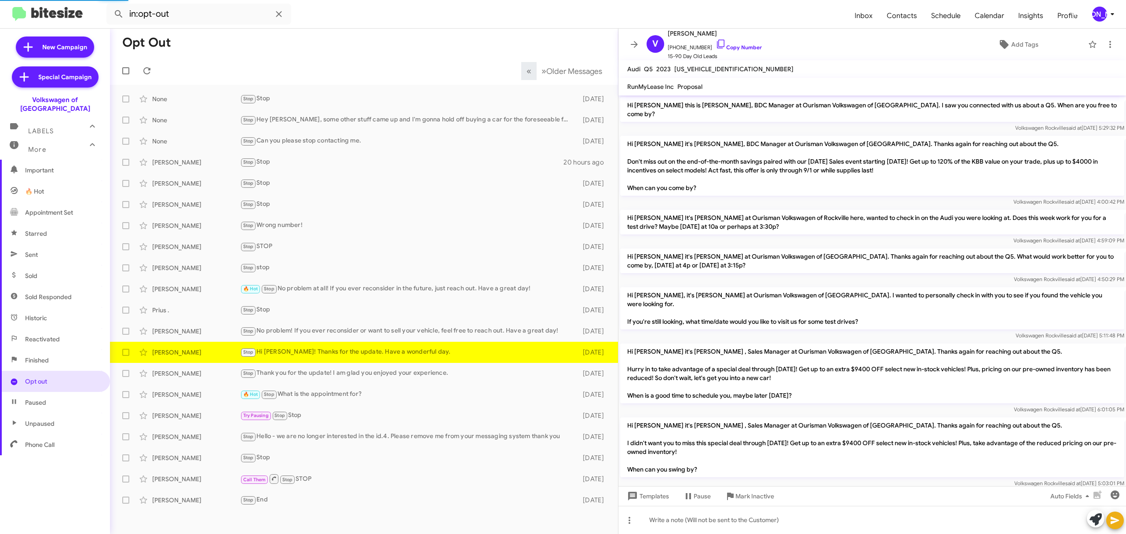
scroll to position [215, 0]
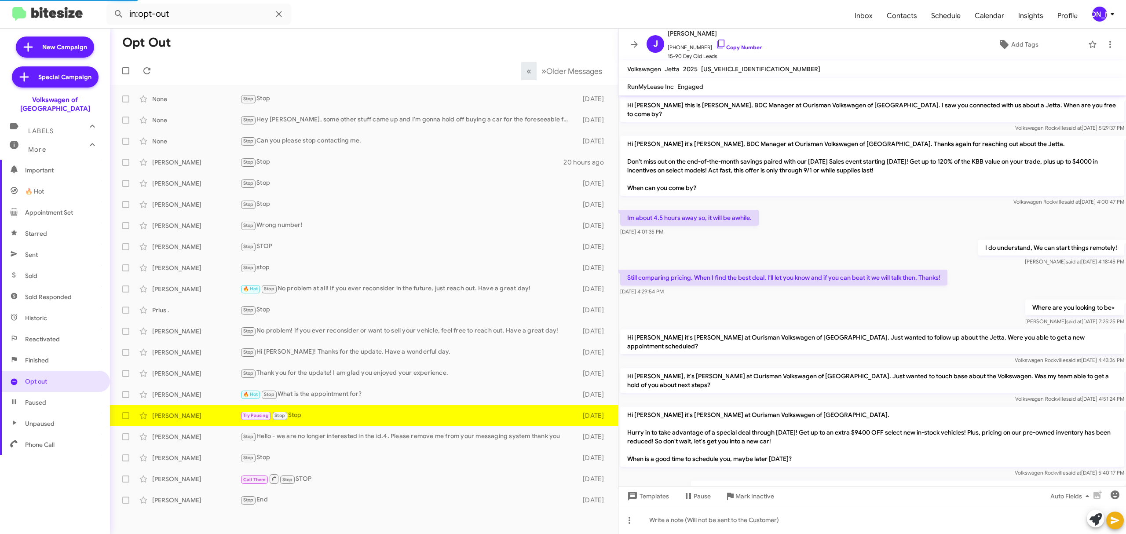
scroll to position [132, 0]
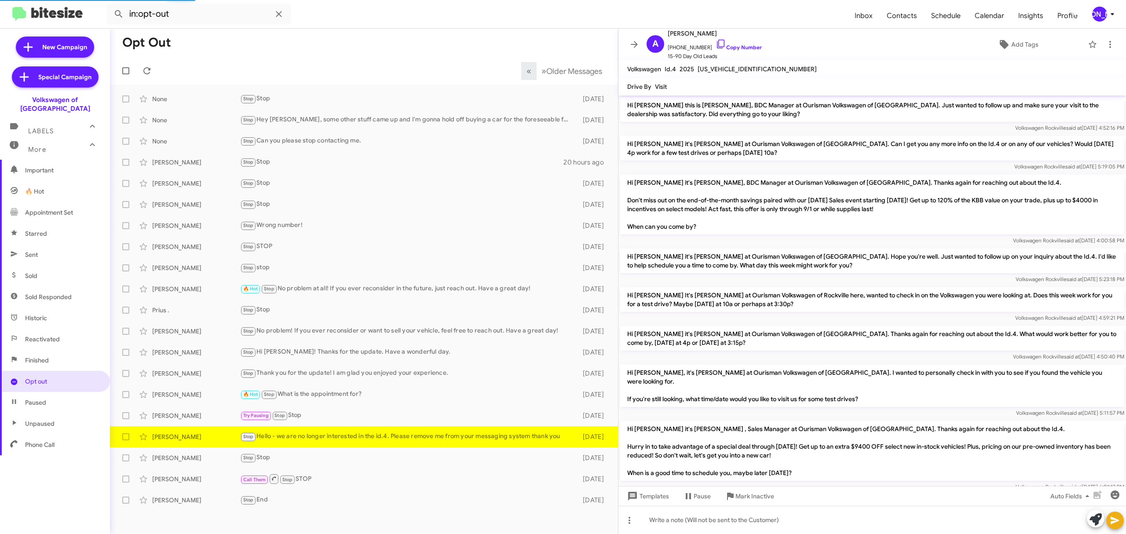
scroll to position [255, 0]
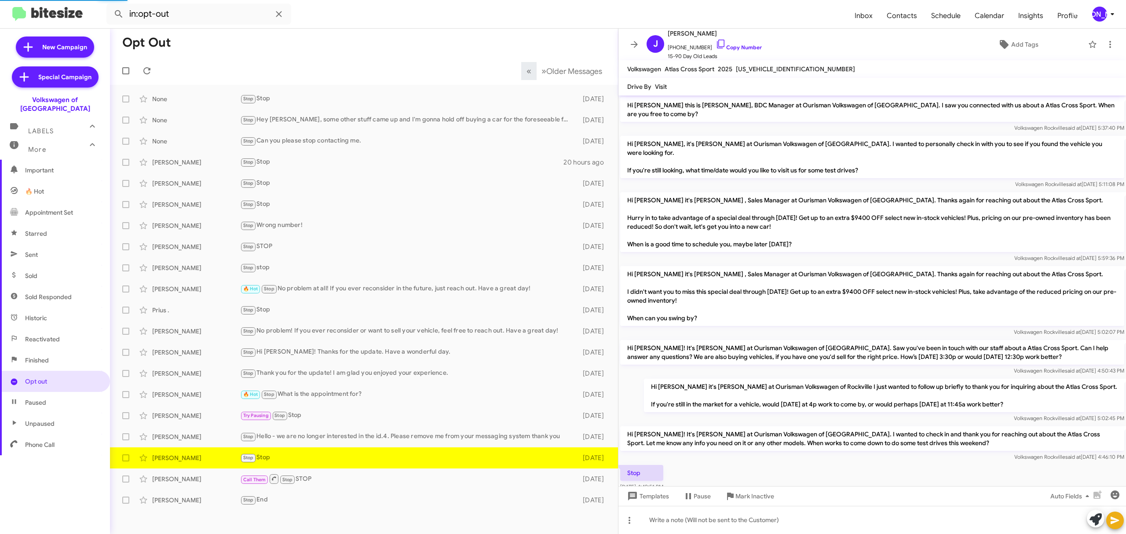
scroll to position [16, 0]
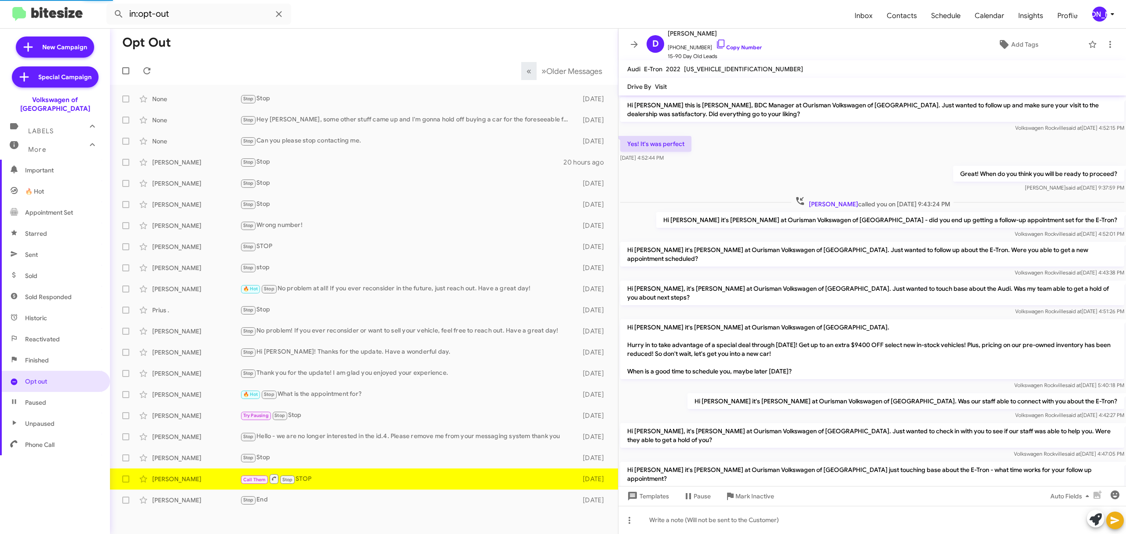
scroll to position [51, 0]
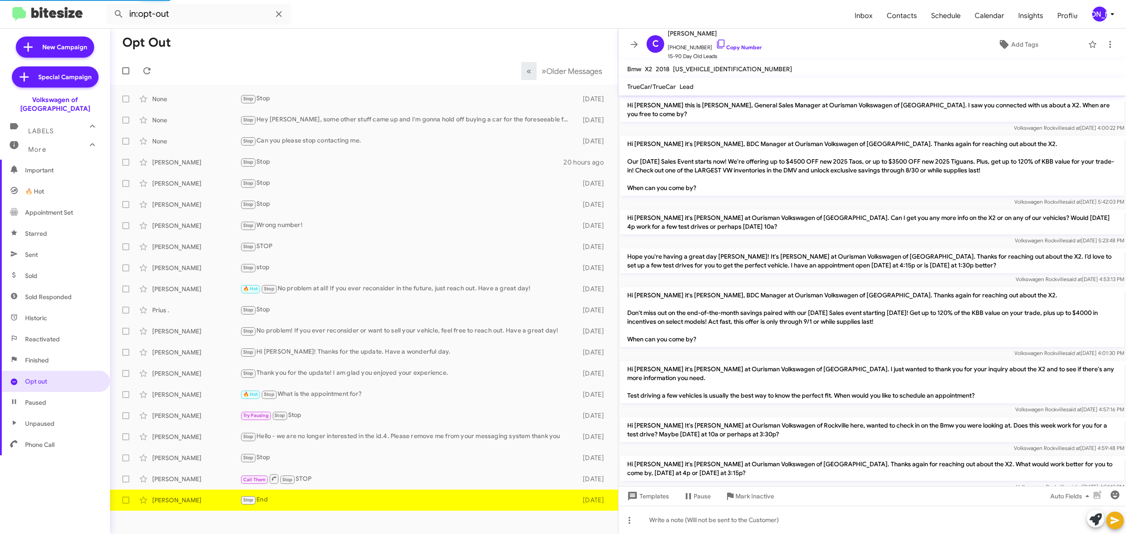
scroll to position [413, 0]
